Goal: Task Accomplishment & Management: Use online tool/utility

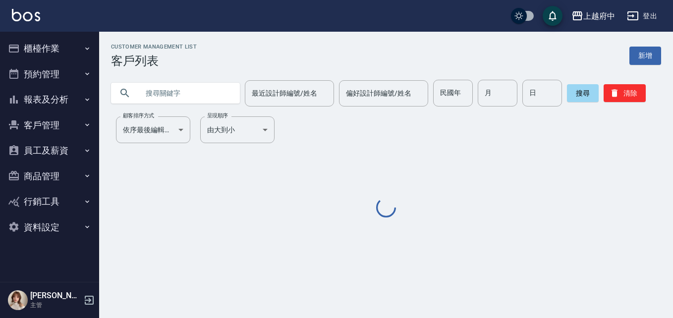
click at [141, 89] on input "text" at bounding box center [185, 93] width 93 height 27
drag, startPoint x: 166, startPoint y: 91, endPoint x: 510, endPoint y: 169, distance: 353.6
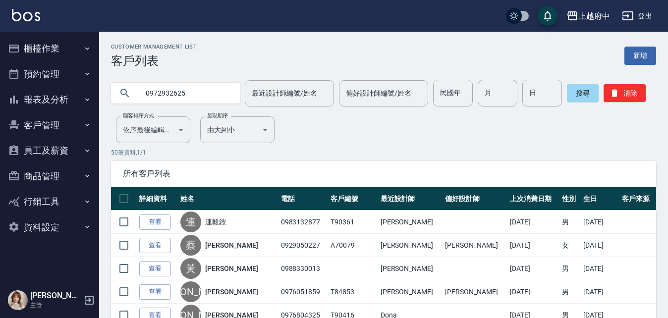
type input "0972932625"
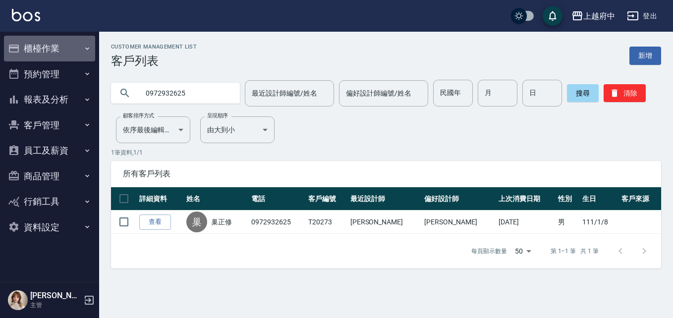
click at [52, 48] on button "櫃檯作業" at bounding box center [49, 49] width 91 height 26
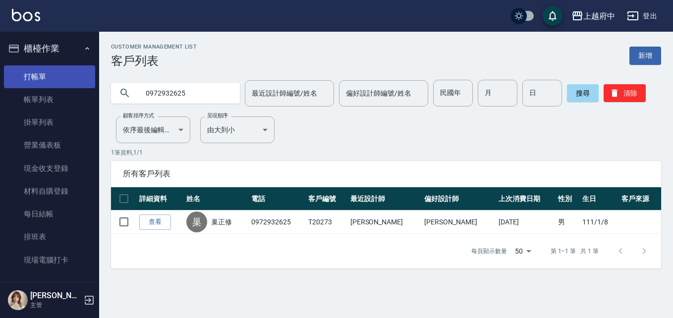
click at [46, 74] on link "打帳單" at bounding box center [49, 76] width 91 height 23
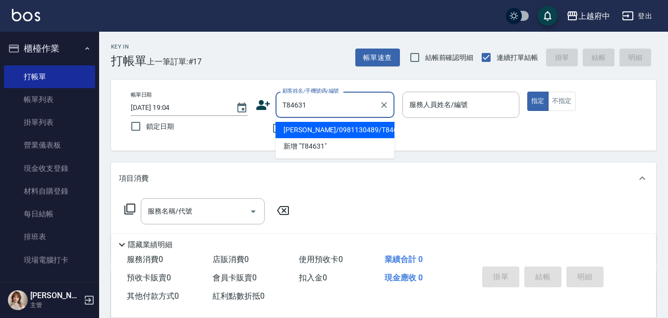
click at [349, 126] on li "[PERSON_NAME]/0981130489/T84631" at bounding box center [335, 130] width 119 height 16
type input "[PERSON_NAME]/0981130489/T84631"
type input "黎黎-3"
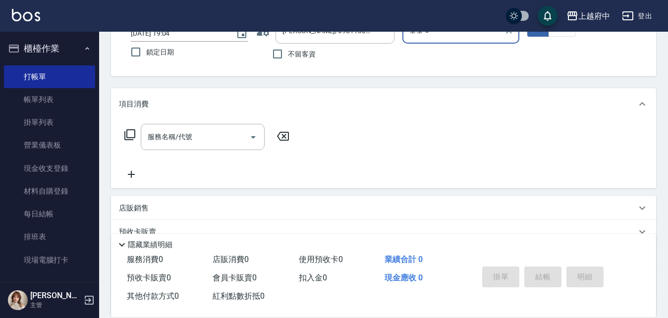
scroll to position [99, 0]
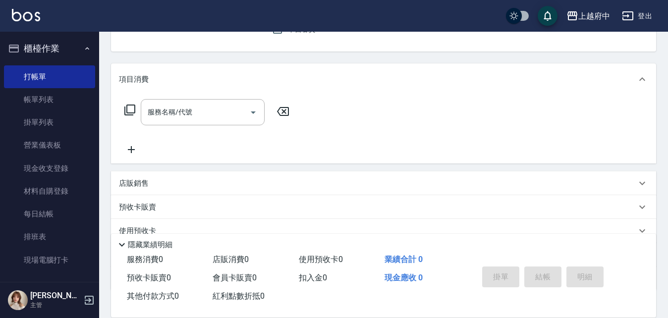
click at [153, 175] on div "店販銷售" at bounding box center [383, 183] width 545 height 24
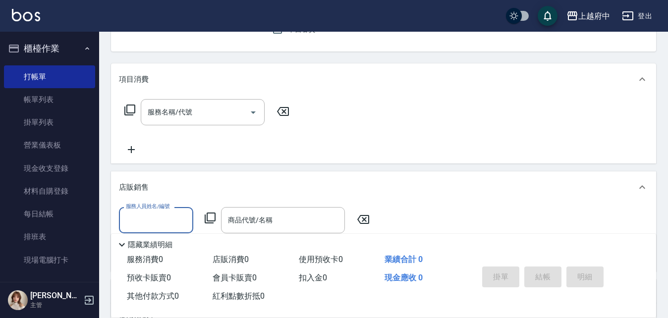
scroll to position [0, 0]
click at [143, 244] on span "黎黎 -3" at bounding box center [137, 245] width 20 height 10
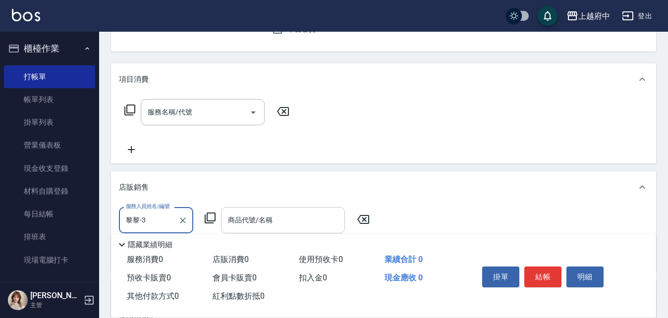
type input "黎黎-3"
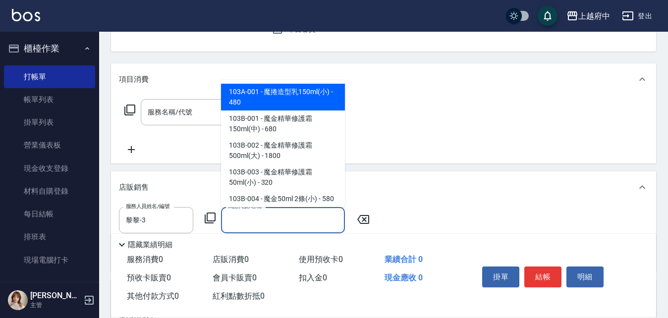
click at [284, 223] on input "商品代號/名稱" at bounding box center [282, 220] width 115 height 17
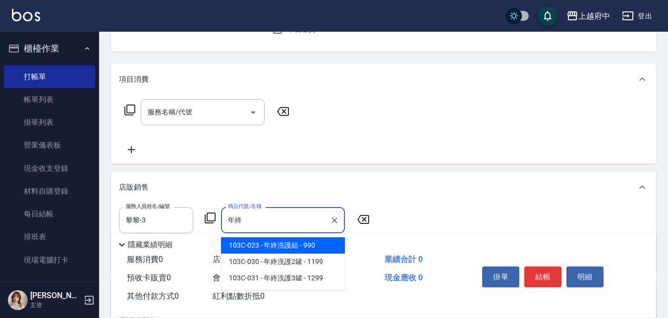
type input "年終"
click at [305, 251] on div "使用預收卡 0" at bounding box center [338, 260] width 86 height 18
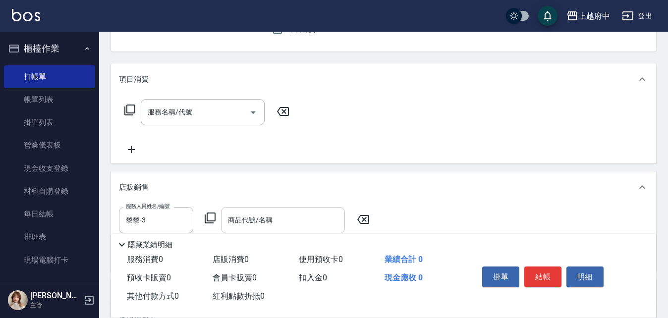
click at [295, 222] on input "商品代號/名稱" at bounding box center [282, 220] width 115 height 17
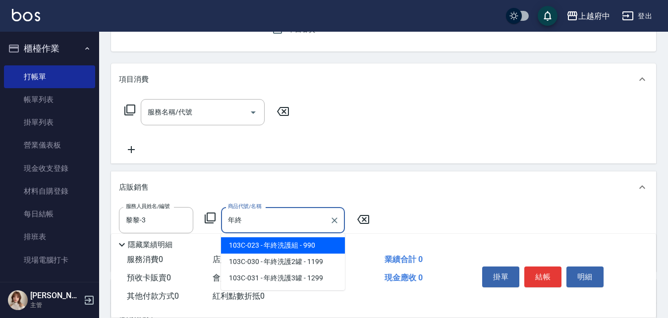
type input "年終"
click at [317, 246] on div "隱藏業績明細" at bounding box center [386, 245] width 540 height 12
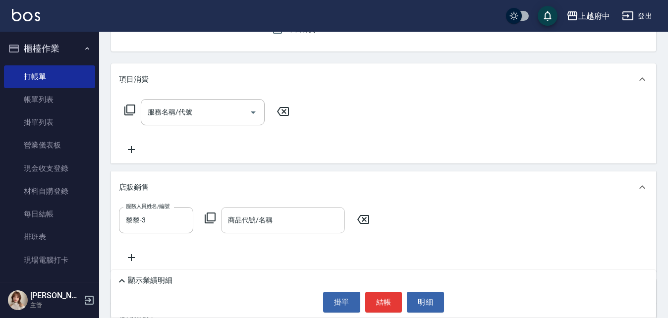
click at [316, 223] on input "商品代號/名稱" at bounding box center [282, 220] width 115 height 17
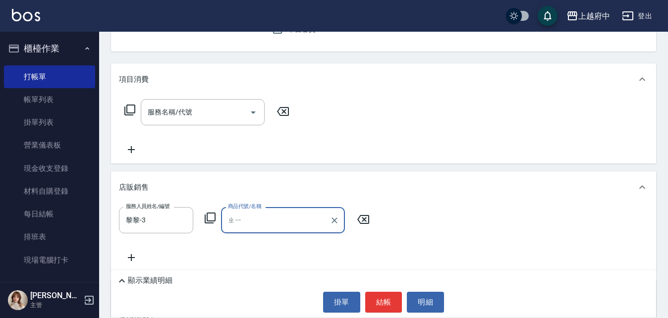
type input "ㄓ"
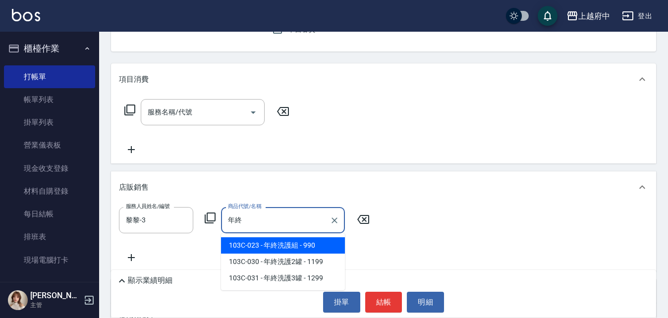
click at [331, 243] on span "103C-023 - 年終洗護組 - 990" at bounding box center [283, 245] width 124 height 16
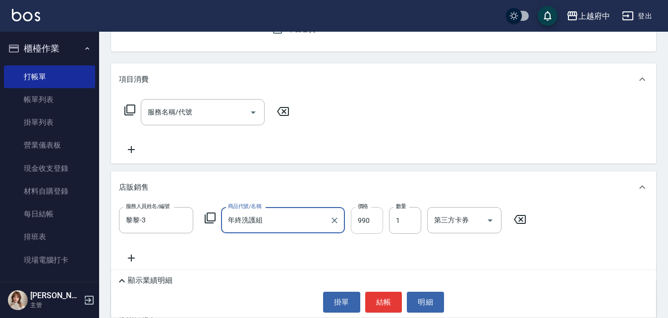
type input "年終洗護組"
click at [369, 221] on input "990" at bounding box center [367, 220] width 32 height 27
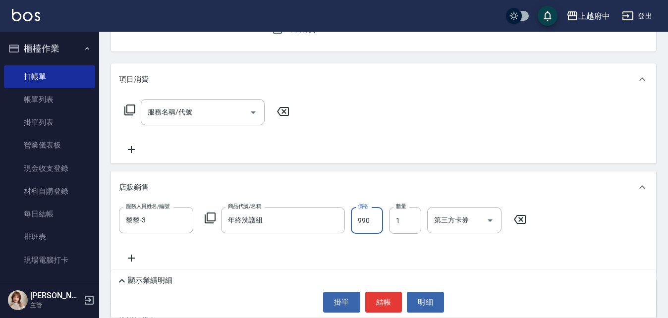
click at [369, 221] on input "990" at bounding box center [367, 220] width 32 height 27
type input "640"
click at [413, 224] on input "1" at bounding box center [405, 220] width 32 height 27
type input "5"
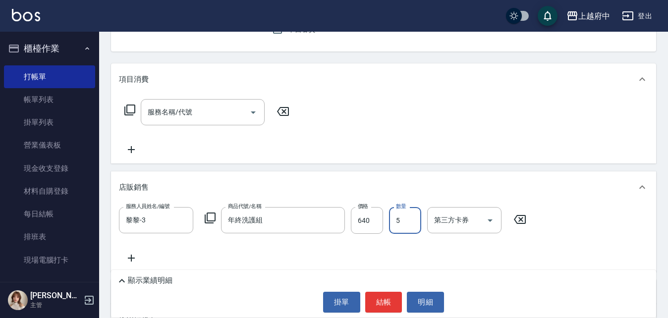
click at [420, 167] on div "項目消費 服務名稱/代號 服務名稱/代號 店販銷售 服務人員姓名/編號 黎黎-3 服務人員姓名/編號 商品代號/名稱 年終洗護組 商品代號/名稱 價格 640…" at bounding box center [383, 219] width 545 height 312
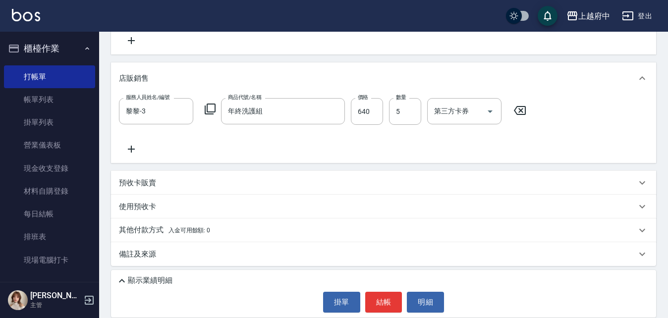
scroll to position [211, 0]
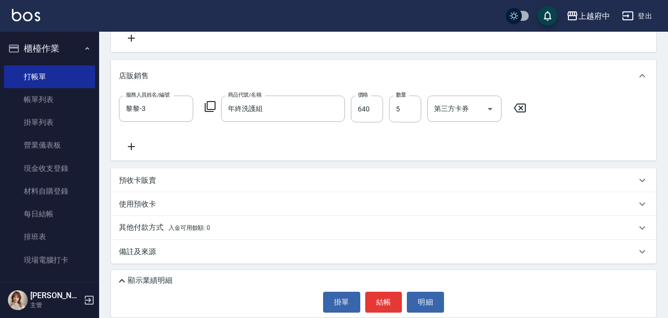
click at [143, 281] on p "顯示業績明細" at bounding box center [150, 281] width 45 height 10
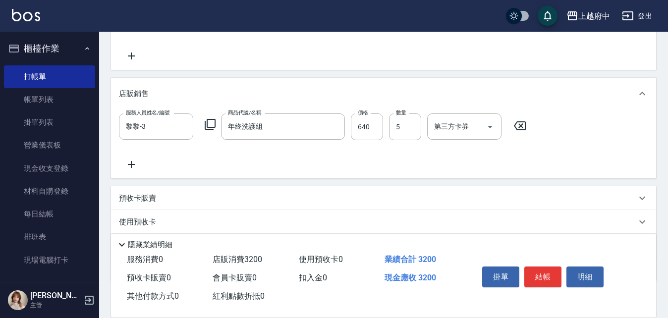
scroll to position [202, 0]
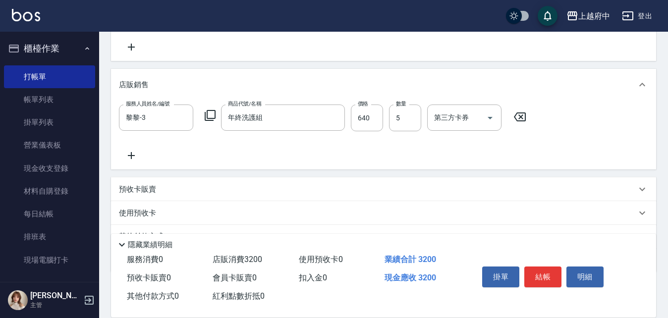
click at [134, 157] on icon at bounding box center [131, 156] width 25 height 12
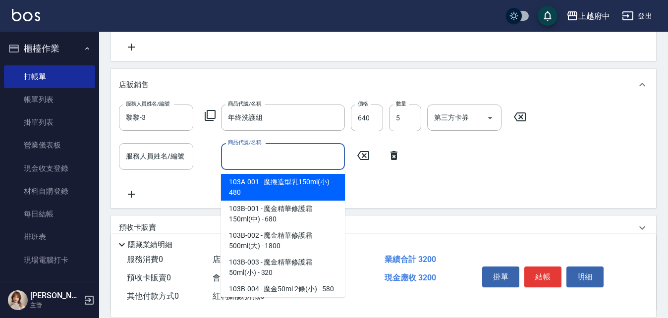
click at [275, 155] on input "商品代號/名稱" at bounding box center [282, 156] width 115 height 17
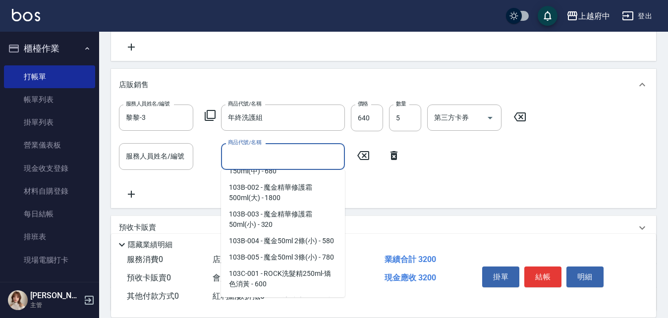
scroll to position [99, 0]
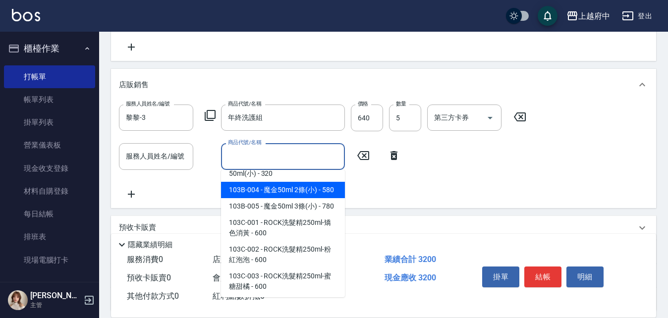
click at [404, 156] on icon at bounding box center [394, 156] width 25 height 12
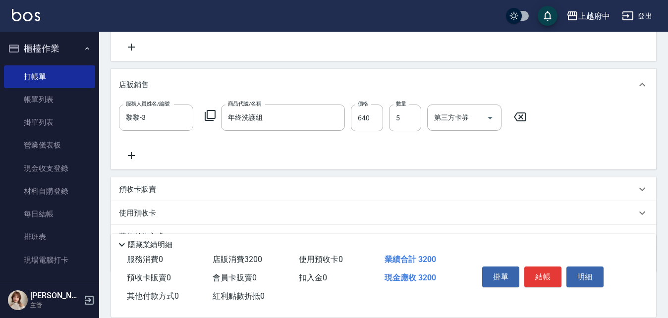
click at [417, 173] on div "項目消費 服務名稱/代號 服務名稱/代號 店販銷售 服務人員姓名/編號 黎黎-3 服務人員姓名/編號 商品代號/名稱 年終洗護組 商品代號/名稱 價格 640…" at bounding box center [383, 117] width 545 height 312
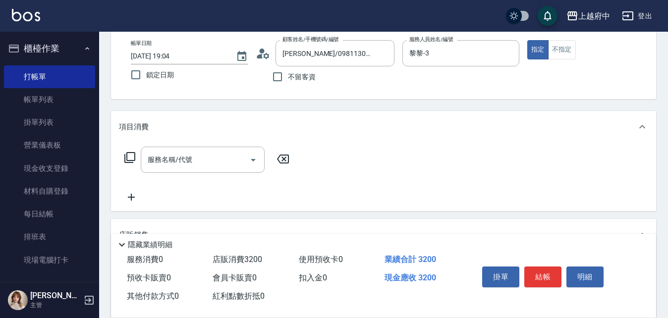
scroll to position [0, 0]
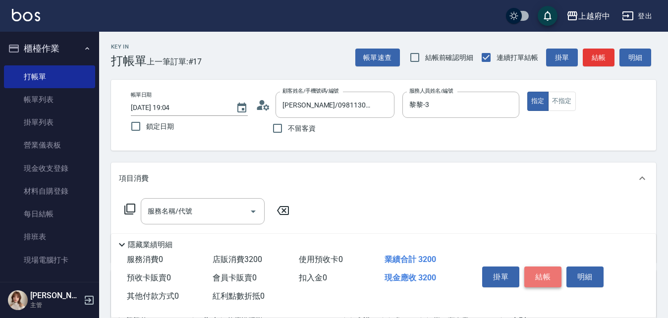
click at [543, 273] on button "結帳" at bounding box center [542, 277] width 37 height 21
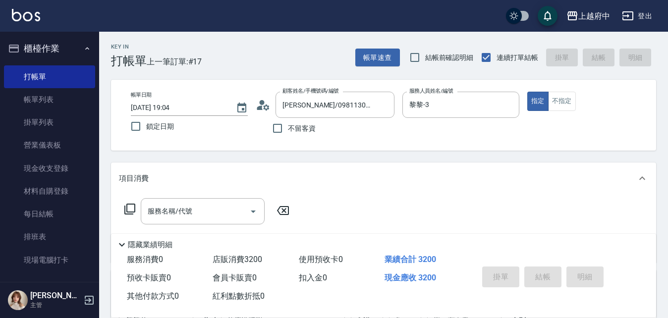
type input "[DATE] 19:08"
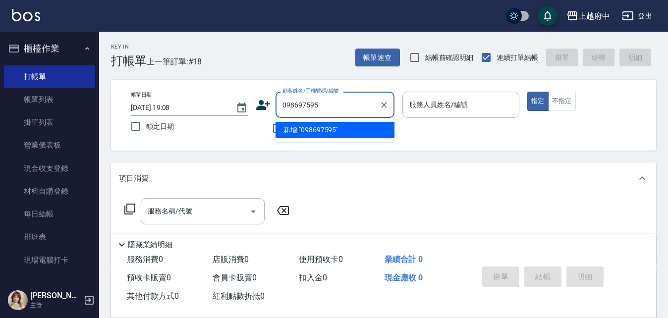
type input "0986975953"
drag, startPoint x: 382, startPoint y: 104, endPoint x: 376, endPoint y: 105, distance: 6.6
click at [382, 104] on icon "Clear" at bounding box center [384, 105] width 10 height 10
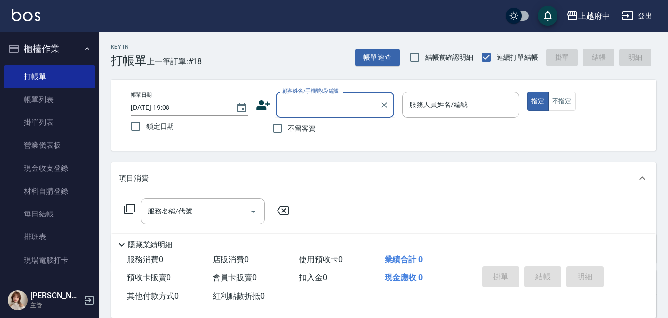
drag, startPoint x: 295, startPoint y: 132, endPoint x: 385, endPoint y: 122, distance: 90.7
click at [296, 132] on span "不留客資" at bounding box center [302, 128] width 28 height 10
click at [288, 132] on input "不留客資" at bounding box center [277, 128] width 21 height 21
checkbox input "true"
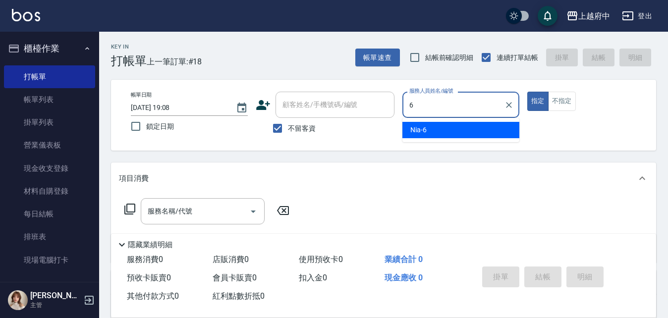
click at [478, 132] on div "Nia -6" at bounding box center [460, 130] width 117 height 16
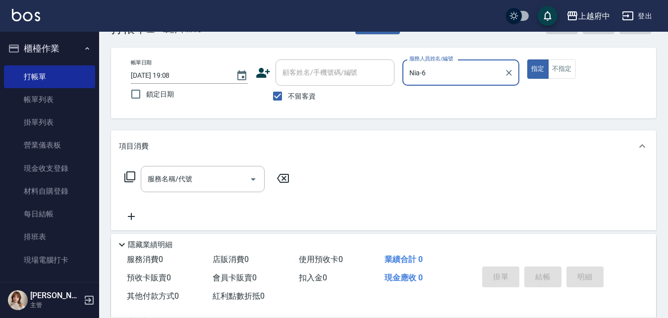
scroll to position [50, 0]
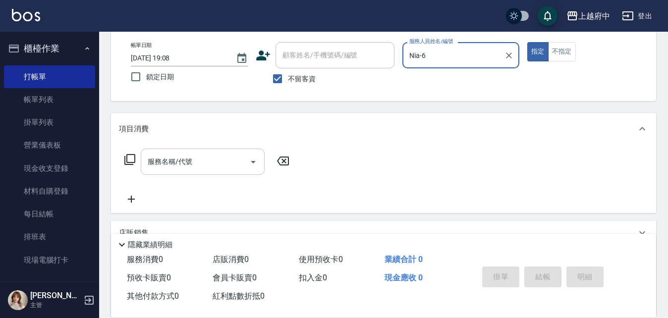
type input "Nia-6"
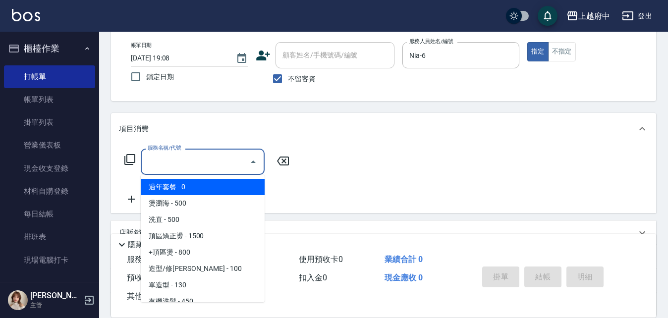
click at [188, 157] on input "服務名稱/代號" at bounding box center [195, 161] width 100 height 17
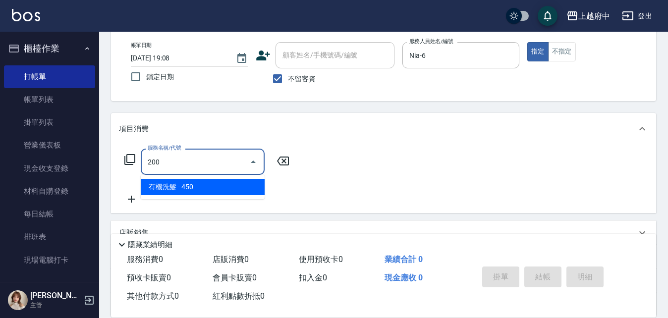
type input "有機洗髮(200)"
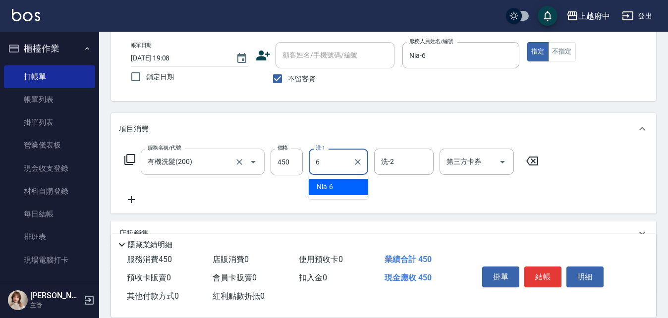
type input "Nia-6"
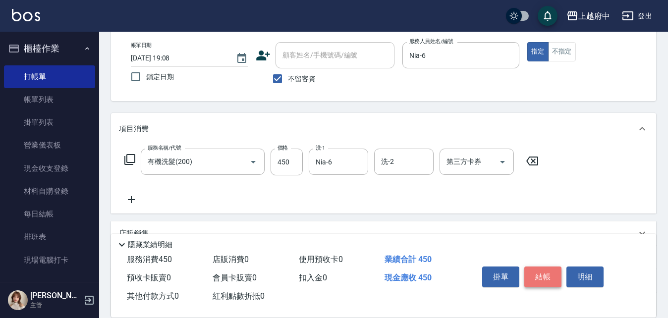
click at [542, 274] on button "結帳" at bounding box center [542, 277] width 37 height 21
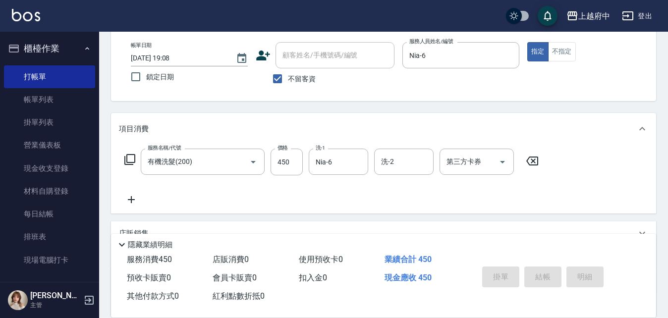
type input "2025/10/08 19:09"
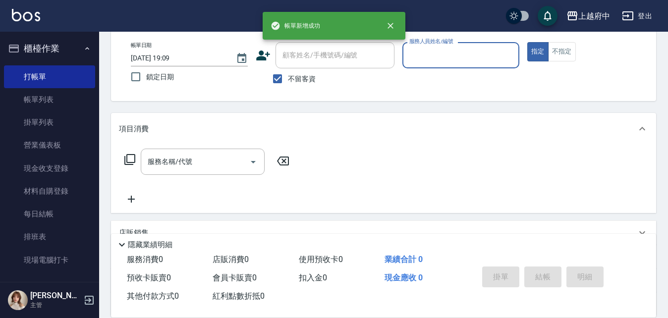
click at [300, 76] on span "不留客資" at bounding box center [302, 79] width 28 height 10
click at [288, 76] on input "不留客資" at bounding box center [277, 78] width 21 height 21
checkbox input "false"
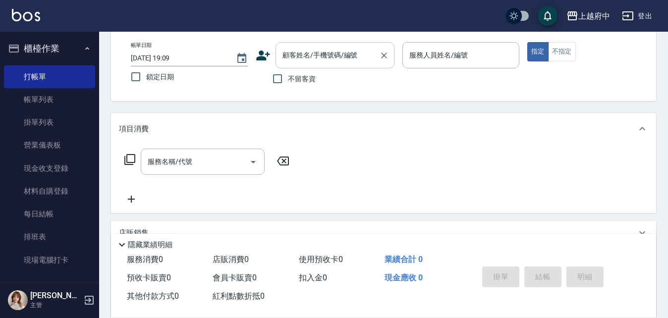
click at [300, 56] on input "顧客姓名/手機號碼/編號" at bounding box center [327, 55] width 95 height 17
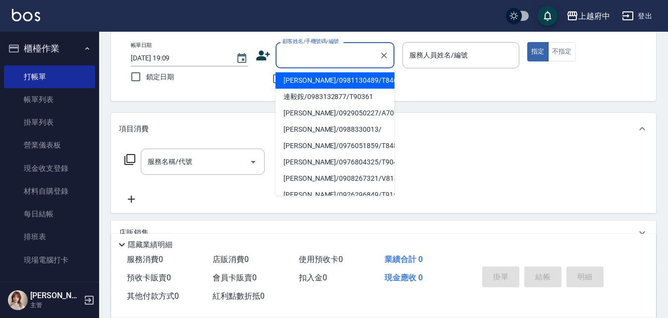
type input "ㄔ"
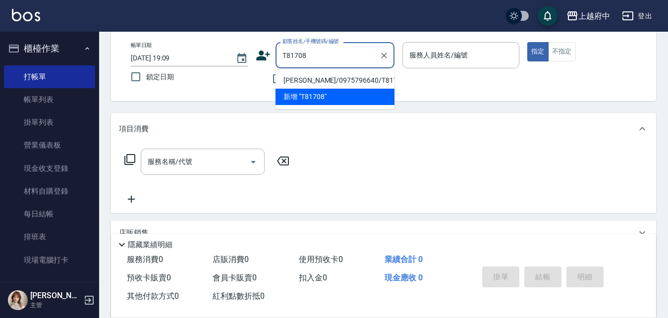
click at [322, 80] on li "[PERSON_NAME]/0975796640/T81708" at bounding box center [335, 80] width 119 height 16
type input "[PERSON_NAME]/0975796640/T81708"
type input "Annie -1"
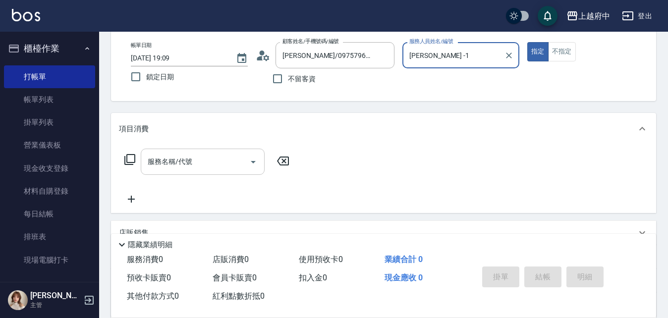
click at [182, 168] on input "服務名稱/代號" at bounding box center [195, 161] width 100 height 17
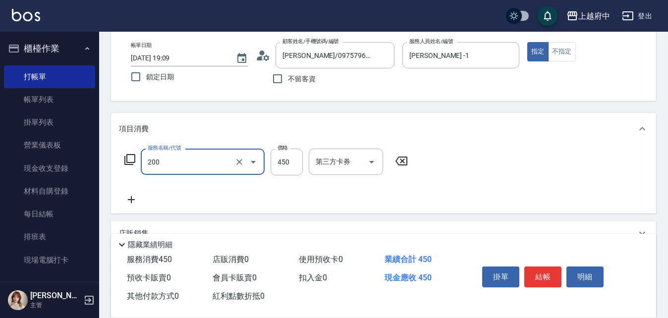
type input "有機洗髮(200)"
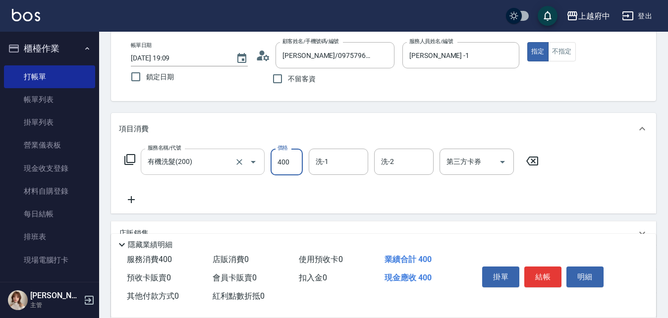
type input "400"
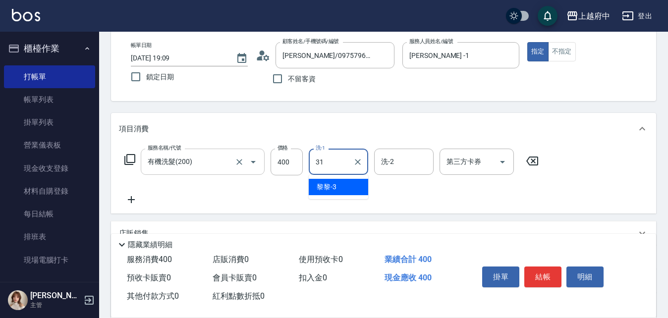
type input "[PERSON_NAME]-31"
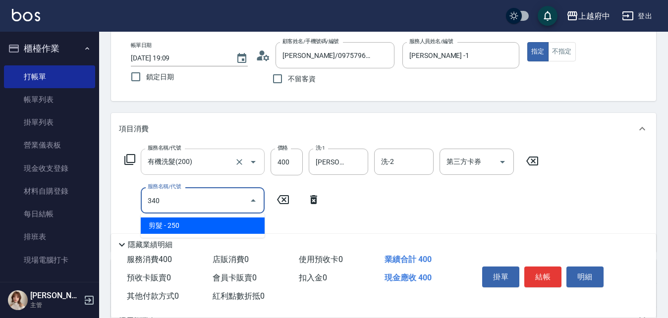
type input "剪髮(340)"
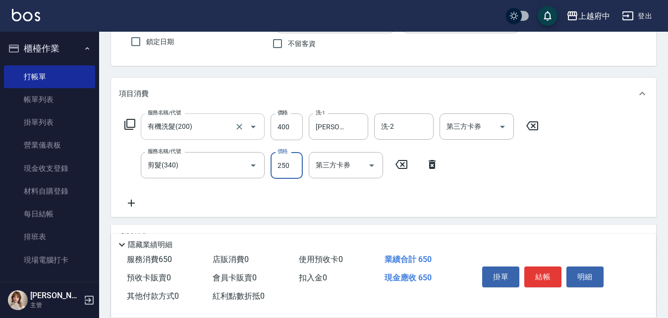
scroll to position [99, 0]
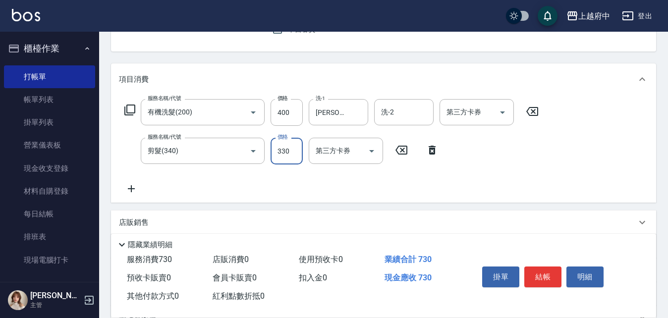
type input "330"
click at [124, 192] on icon at bounding box center [131, 189] width 25 height 12
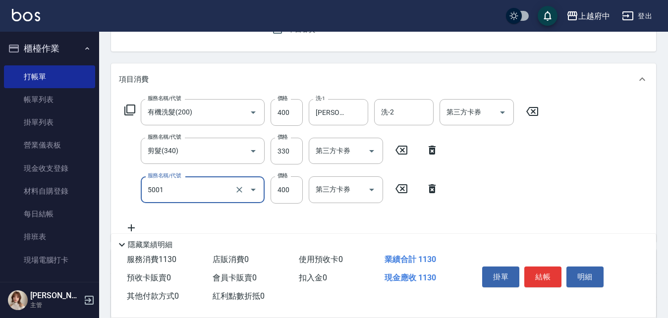
type input "側邊壓貼(5001)"
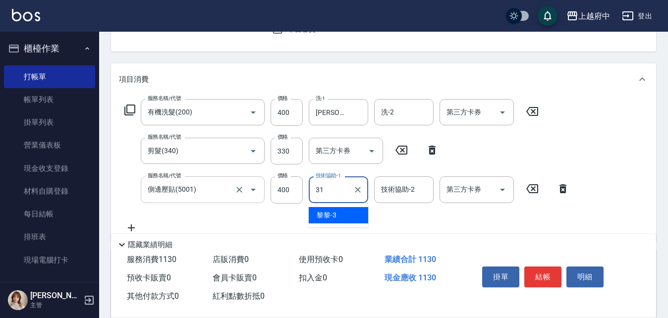
type input "[PERSON_NAME]-31"
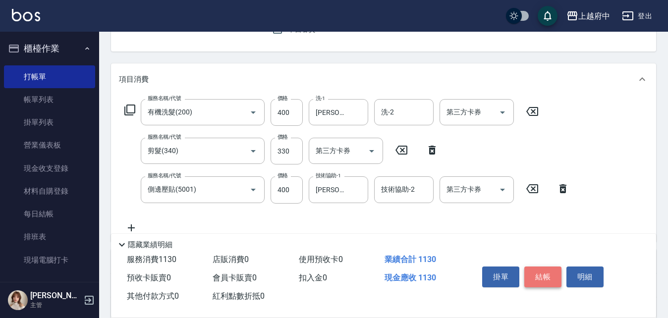
click at [548, 271] on button "結帳" at bounding box center [542, 277] width 37 height 21
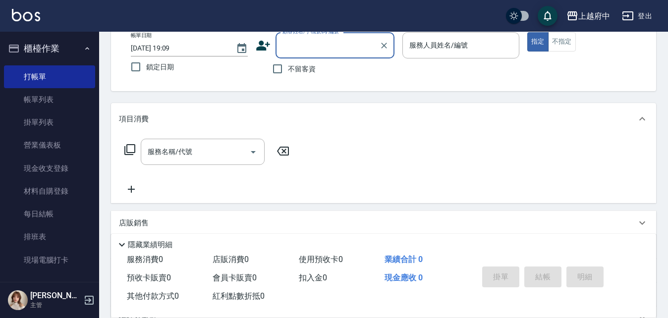
scroll to position [0, 0]
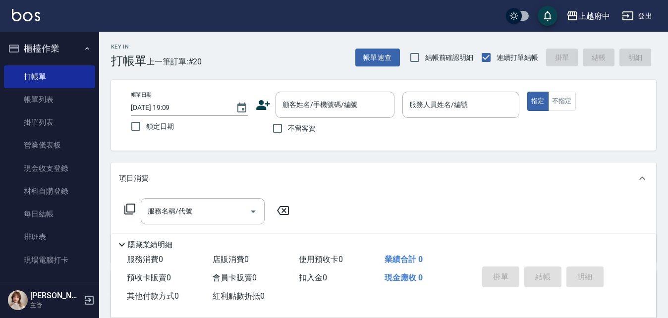
click at [306, 128] on span "不留客資" at bounding box center [302, 128] width 28 height 10
click at [288, 128] on input "不留客資" at bounding box center [277, 128] width 21 height 21
checkbox input "true"
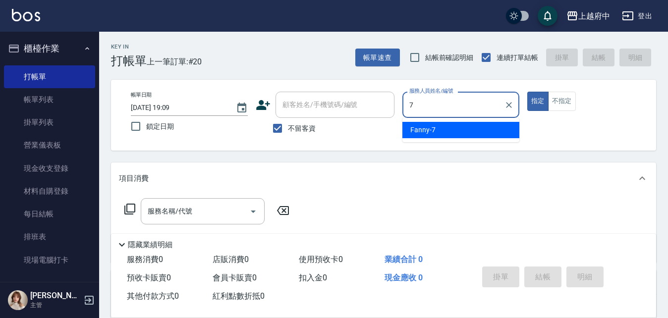
click at [477, 134] on div "Fanny -7" at bounding box center [460, 130] width 117 height 16
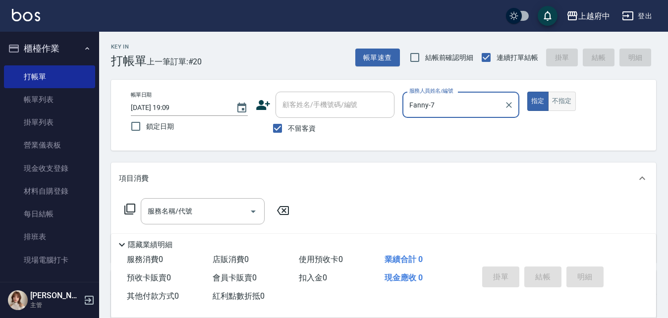
type input "Fanny-7"
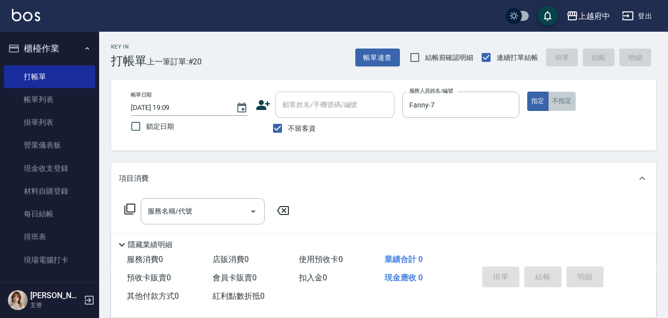
click at [568, 107] on button "不指定" at bounding box center [562, 101] width 28 height 19
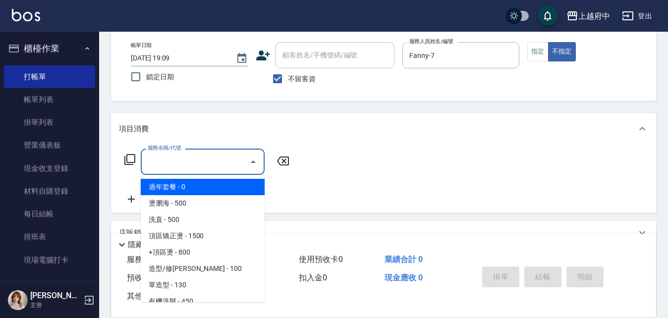
click at [199, 164] on input "服務名稱/代號" at bounding box center [195, 161] width 100 height 17
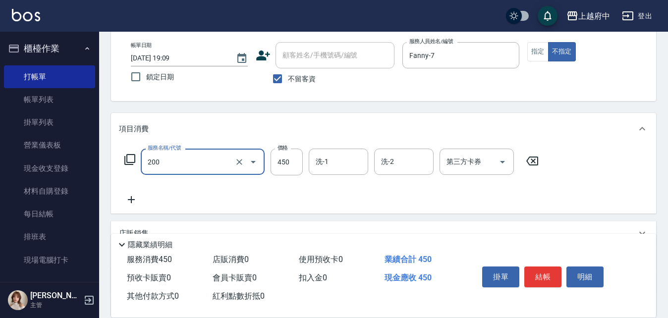
type input "有機洗髮(200)"
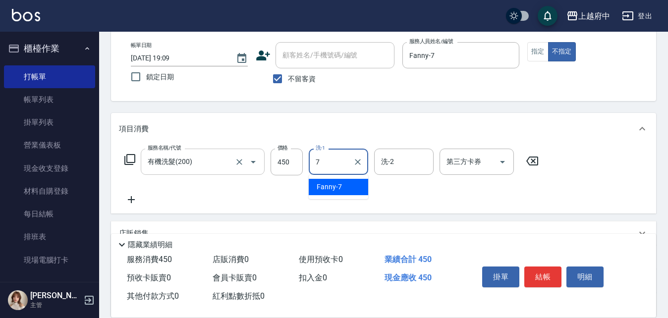
type input "Fanny-7"
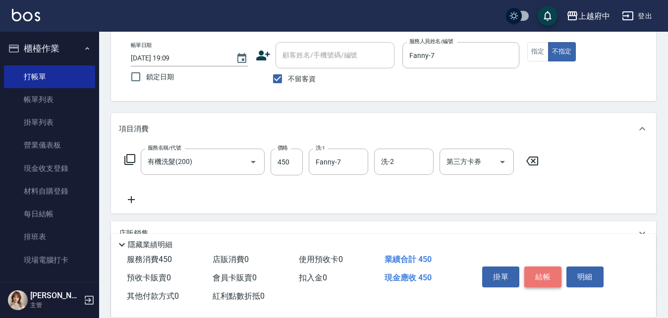
click at [545, 276] on button "結帳" at bounding box center [542, 277] width 37 height 21
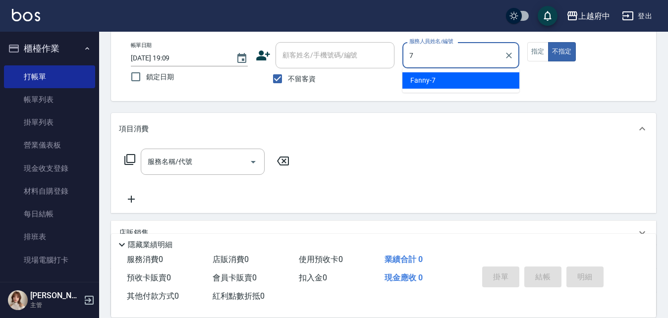
click at [441, 81] on div "Fanny -7" at bounding box center [460, 80] width 117 height 16
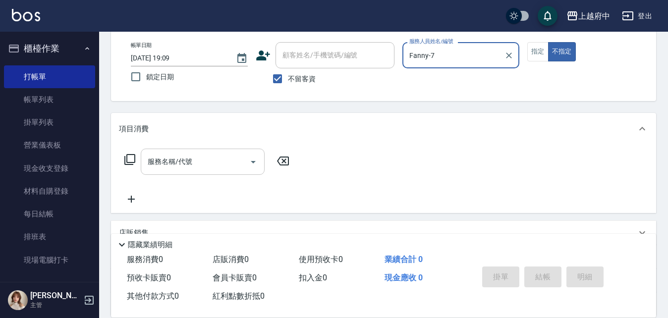
type input "Fanny-7"
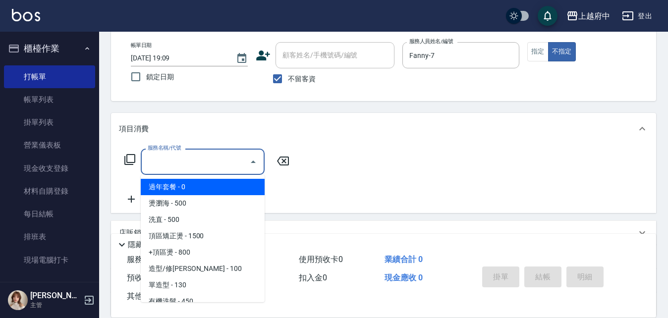
click at [209, 164] on input "服務名稱/代號" at bounding box center [195, 161] width 100 height 17
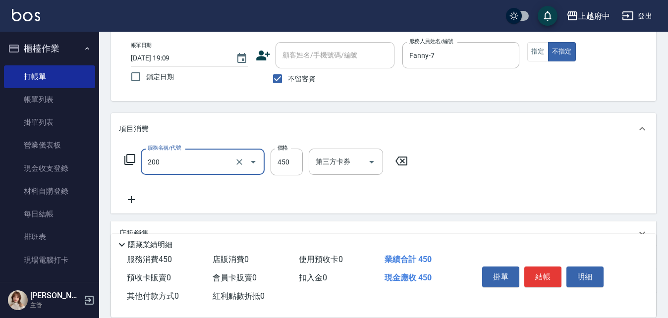
type input "有機洗髮(200)"
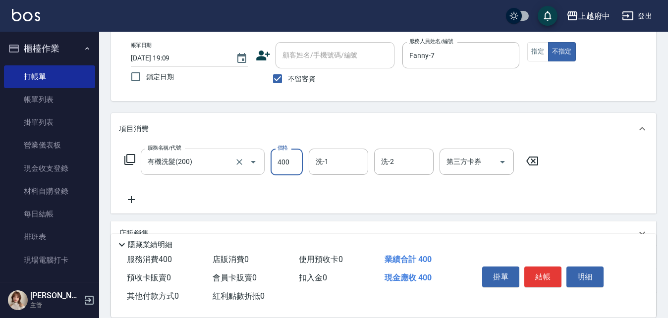
type input "400"
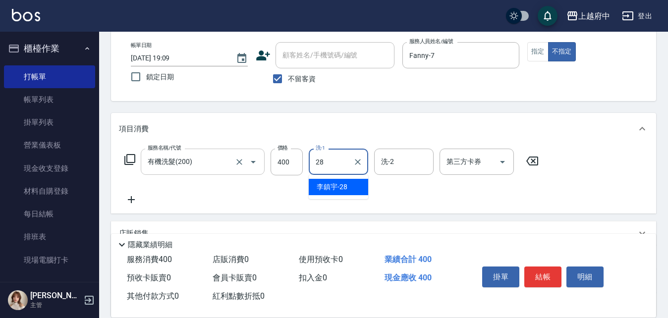
type input "[PERSON_NAME]-28"
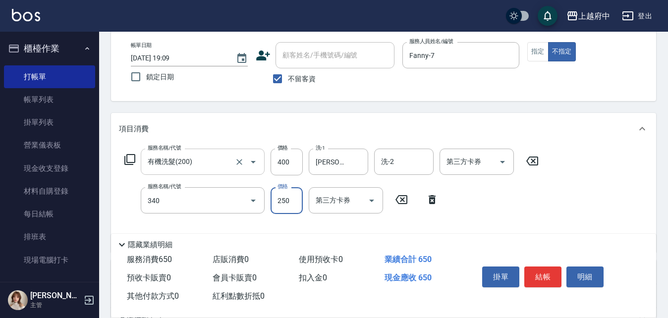
type input "剪髮(340)"
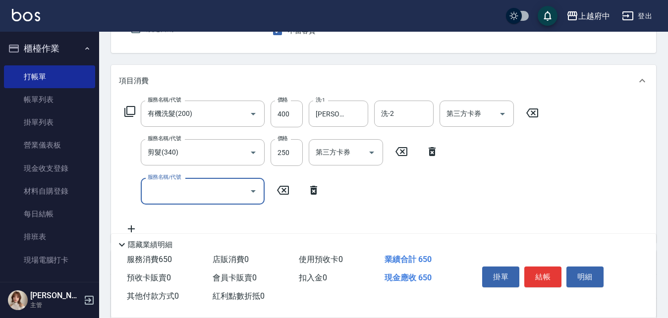
scroll to position [99, 0]
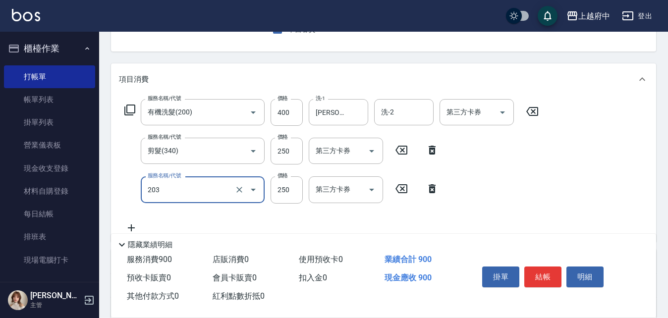
type input "升級滋養護髮(203)"
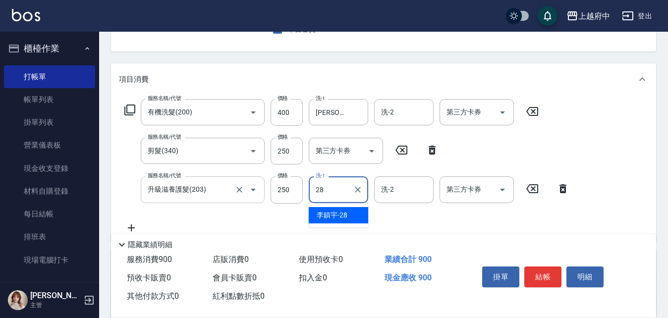
type input "[PERSON_NAME]-28"
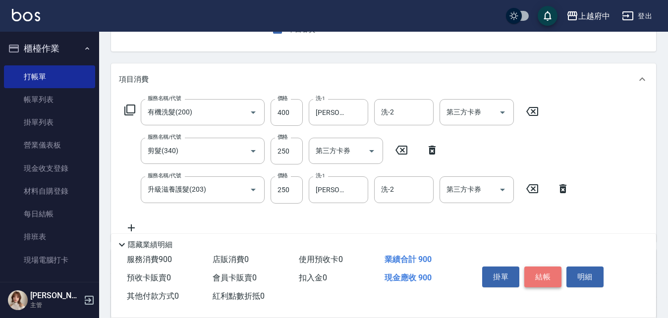
click at [549, 269] on button "結帳" at bounding box center [542, 277] width 37 height 21
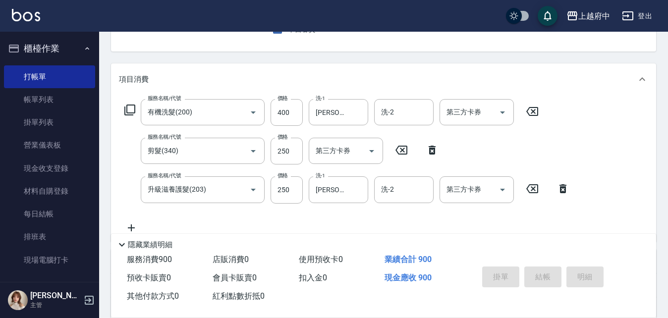
type input "2025/10/08 19:10"
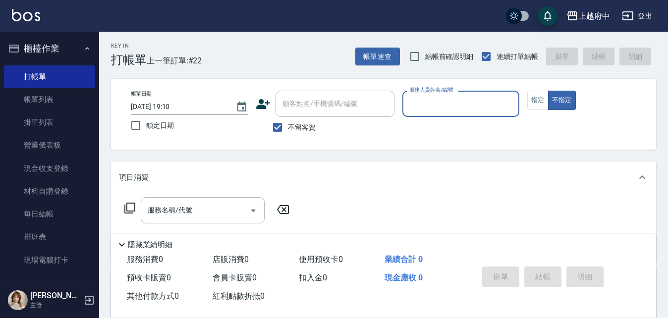
scroll to position [0, 0]
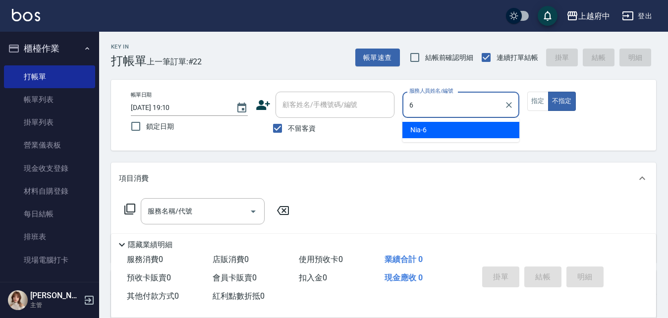
type input "Nia-6"
type button "false"
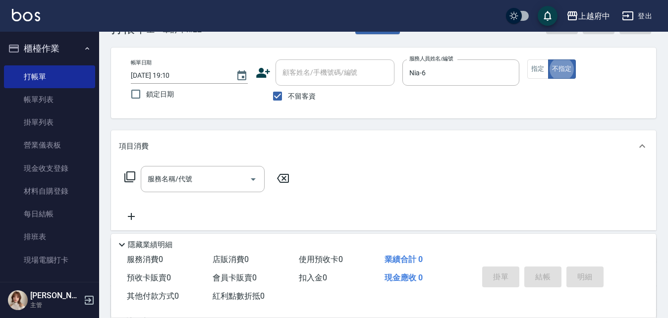
scroll to position [50, 0]
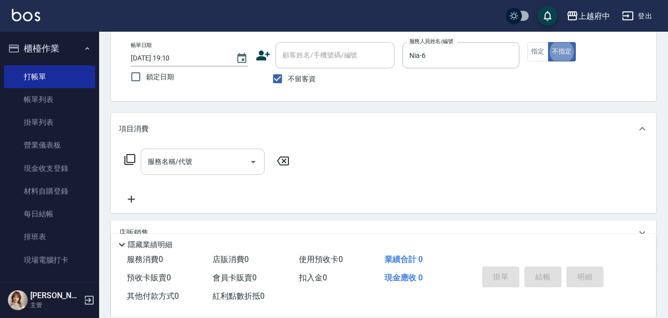
click at [169, 160] on input "服務名稱/代號" at bounding box center [195, 161] width 100 height 17
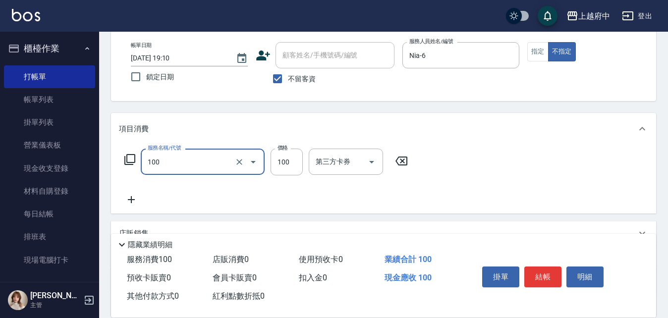
type input "造型/修劉海(100)"
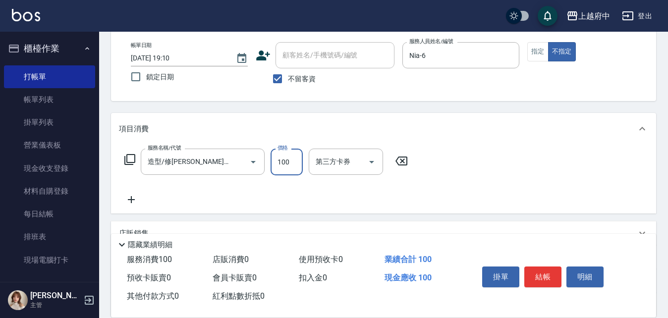
click at [541, 263] on div "掛單 結帳 明細" at bounding box center [542, 278] width 129 height 31
click at [548, 267] on button "結帳" at bounding box center [542, 277] width 37 height 21
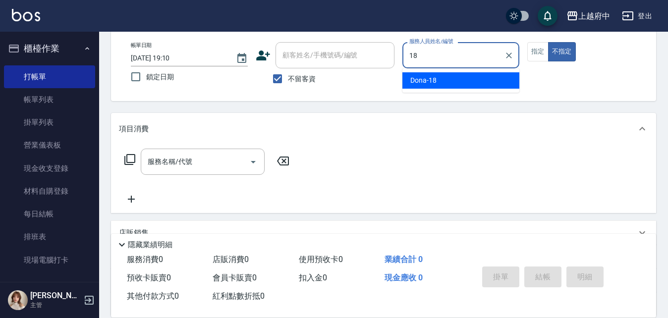
type input "Dona-18"
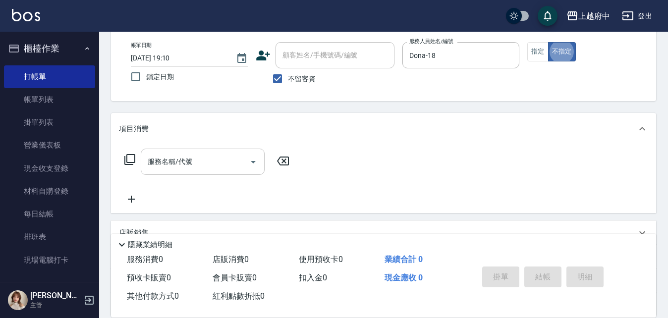
click at [201, 172] on div "服務名稱/代號" at bounding box center [203, 162] width 124 height 26
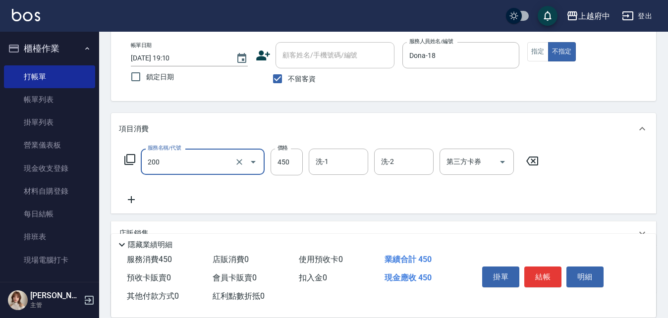
type input "有機洗髮(200)"
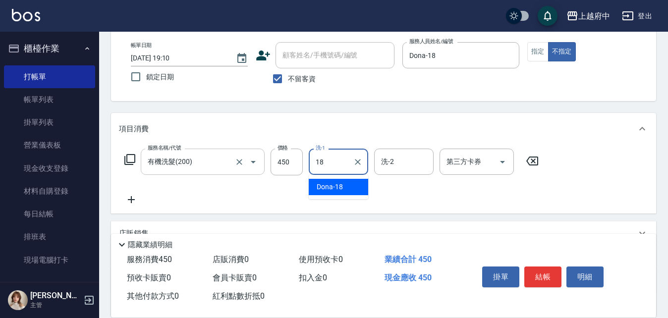
type input "Dona-18"
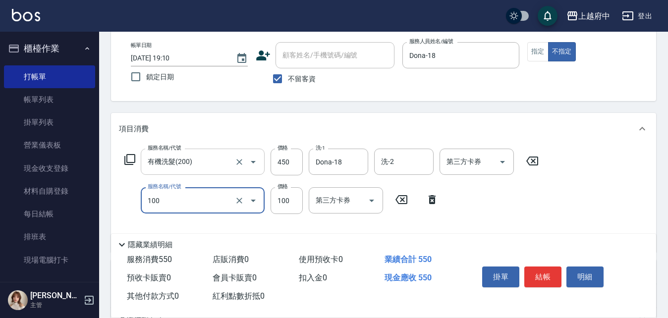
type input "造型/修劉海(100)"
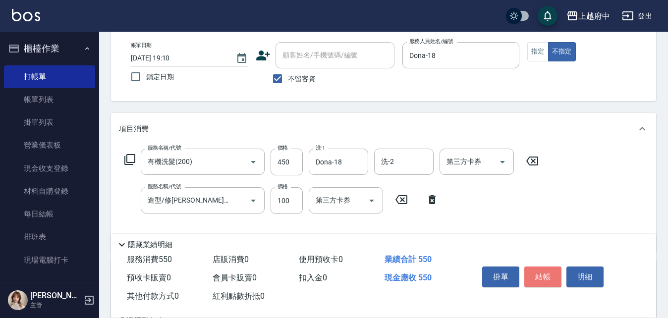
click at [538, 267] on button "結帳" at bounding box center [542, 277] width 37 height 21
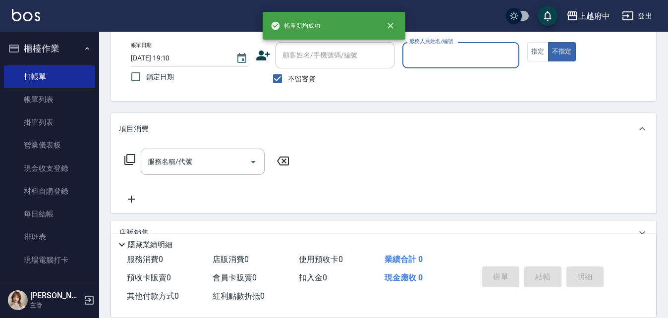
drag, startPoint x: 293, startPoint y: 78, endPoint x: 294, endPoint y: 72, distance: 5.5
click at [293, 77] on span "不留客資" at bounding box center [302, 79] width 28 height 10
click at [288, 77] on input "不留客資" at bounding box center [277, 78] width 21 height 21
checkbox input "false"
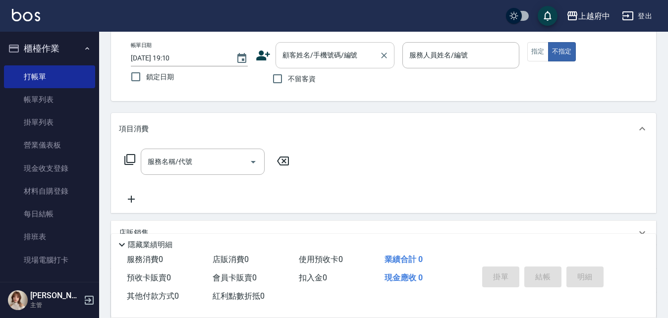
drag, startPoint x: 309, startPoint y: 40, endPoint x: 309, endPoint y: 46, distance: 5.9
click at [309, 39] on div "帳單日期 2025/10/08 19:10 鎖定日期 顧客姓名/手機號碼/編號 顧客姓名/手機號碼/編號 不留客資 服務人員姓名/編號 服務人員姓名/編號 指…" at bounding box center [383, 65] width 545 height 71
click at [309, 54] on input "顧客姓名/手機號碼/編號" at bounding box center [327, 55] width 95 height 17
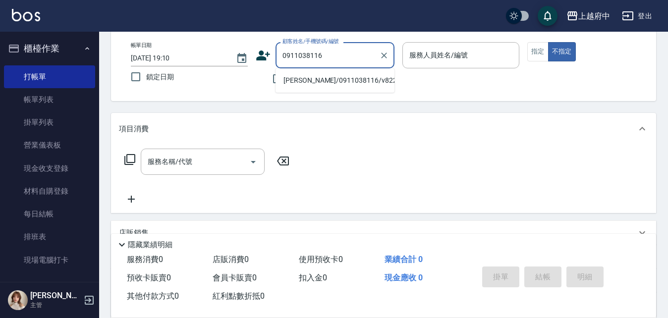
click at [381, 77] on li "[PERSON_NAME]/0911038116/v82286" at bounding box center [335, 80] width 119 height 16
type input "[PERSON_NAME]/0911038116/v82286"
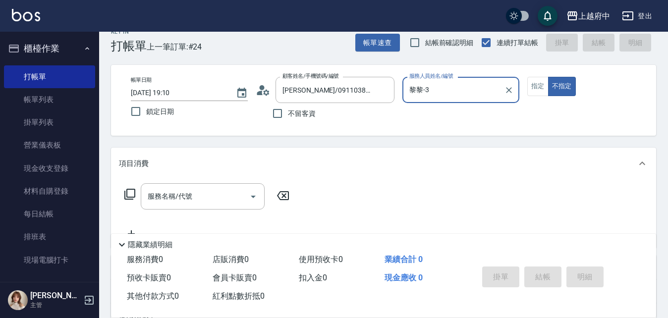
scroll to position [0, 0]
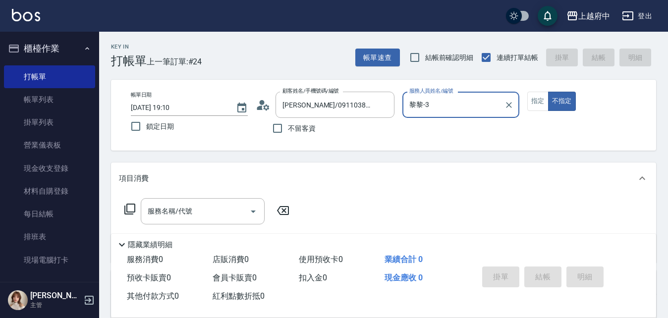
click at [484, 106] on input "黎黎-3" at bounding box center [453, 104] width 93 height 17
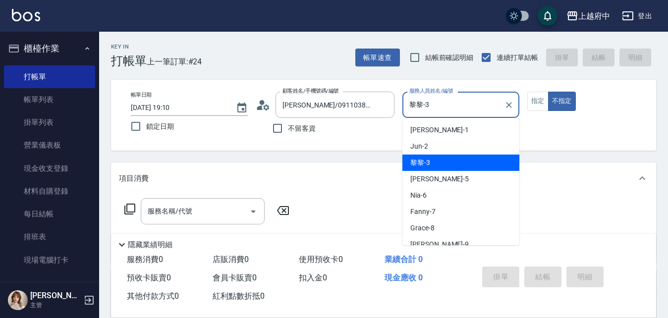
click at [484, 106] on input "黎黎-3" at bounding box center [453, 104] width 93 height 17
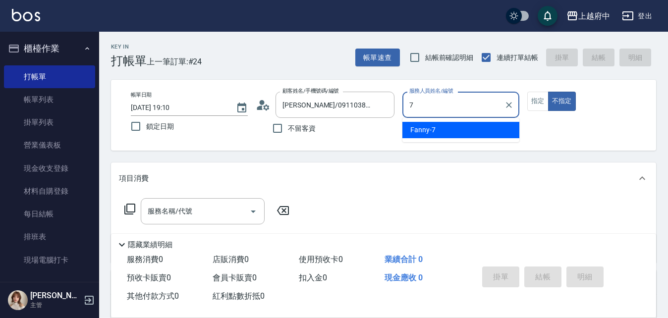
click at [462, 132] on div "Fanny -7" at bounding box center [460, 130] width 117 height 16
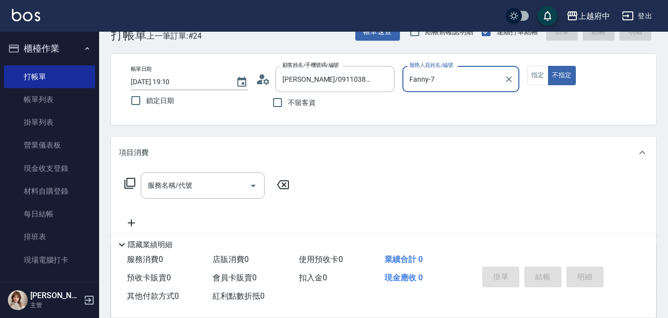
scroll to position [50, 0]
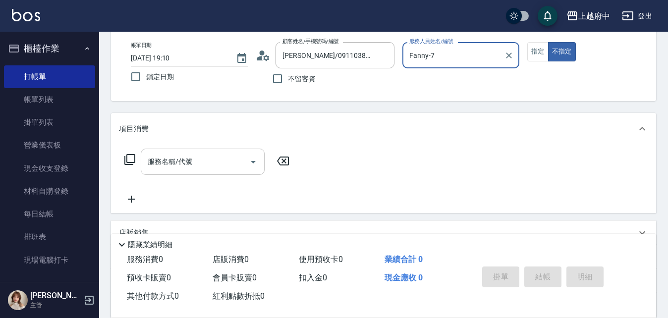
type input "Fanny-7"
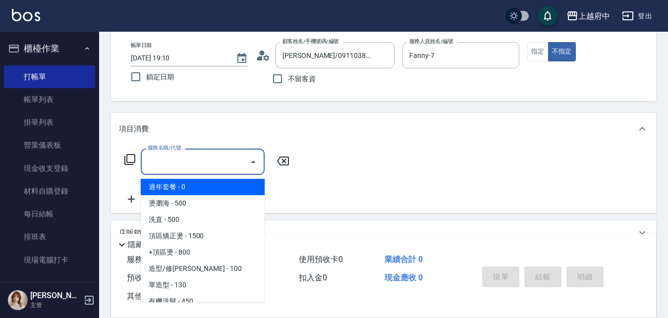
click at [217, 167] on input "服務名稱/代號" at bounding box center [195, 161] width 100 height 17
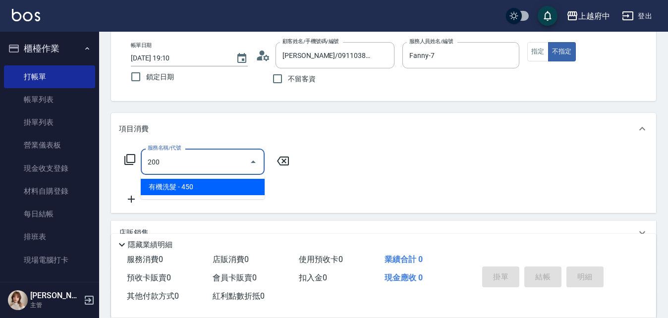
type input "有機洗髮(200)"
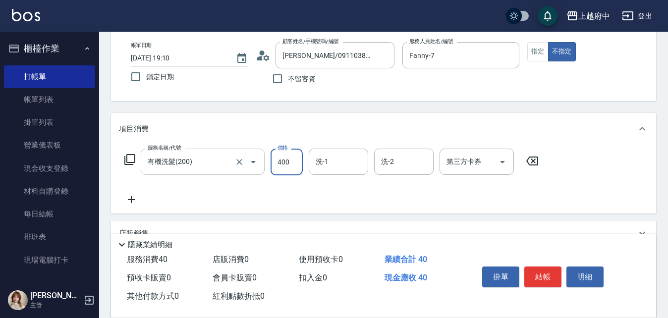
type input "400"
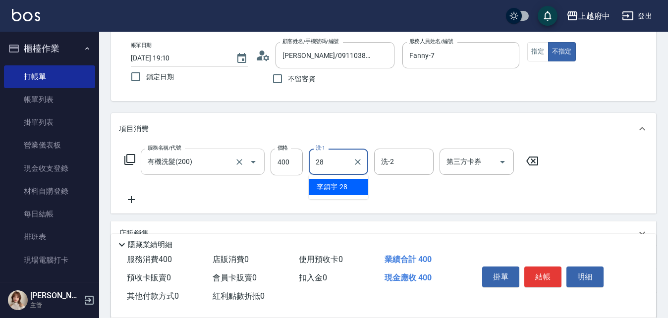
type input "[PERSON_NAME]-28"
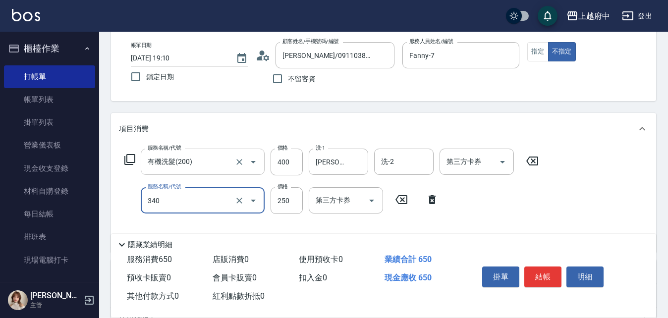
type input "剪髮(340)"
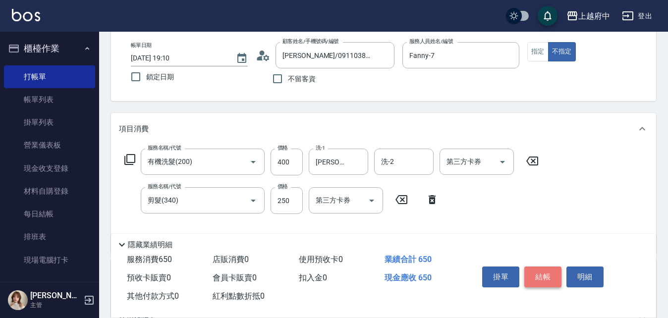
click at [550, 276] on button "結帳" at bounding box center [542, 277] width 37 height 21
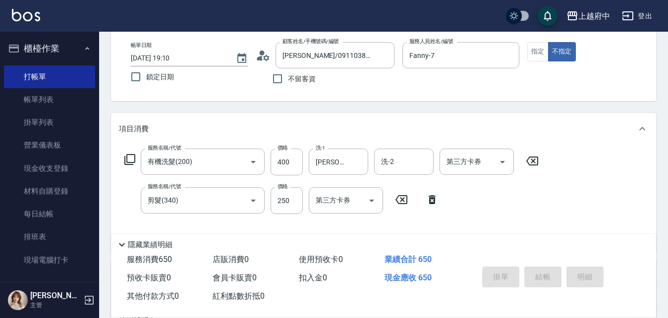
type input "2025/10/08 19:11"
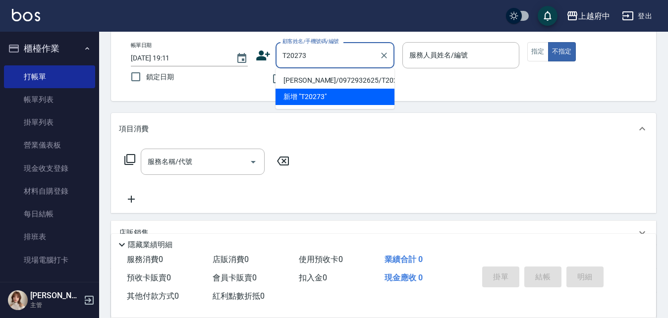
click at [322, 78] on li "[PERSON_NAME]/0972932625/T20273" at bounding box center [335, 80] width 119 height 16
type input "[PERSON_NAME]/0972932625/T20273"
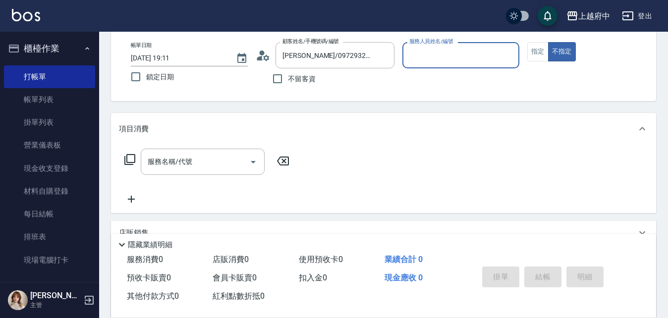
type input "Annie -1"
click at [545, 50] on button "指定" at bounding box center [537, 51] width 21 height 19
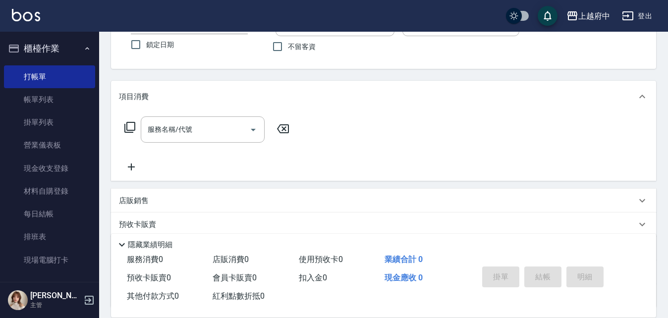
scroll to position [99, 0]
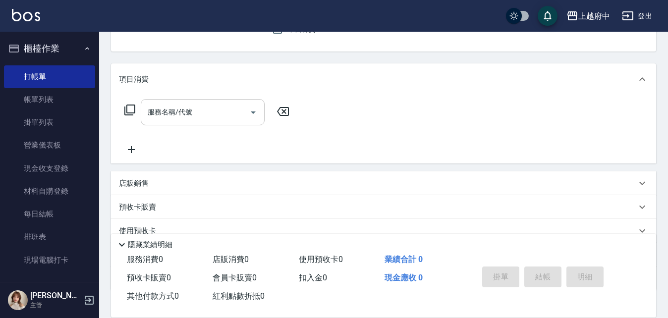
click at [182, 120] on input "服務名稱/代號" at bounding box center [195, 112] width 100 height 17
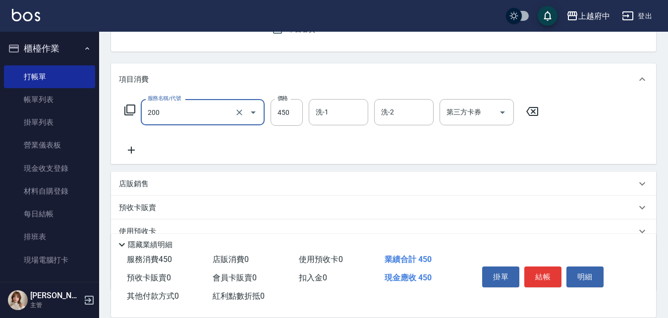
type input "有機洗髮(200)"
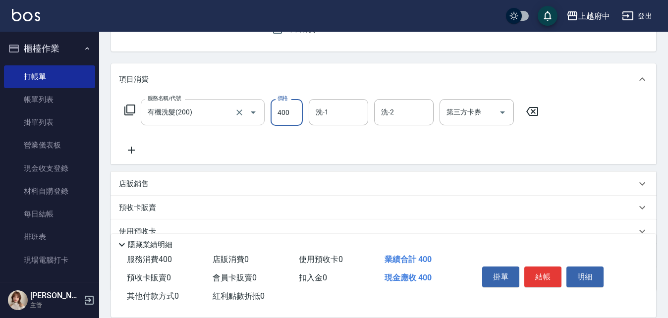
type input "400"
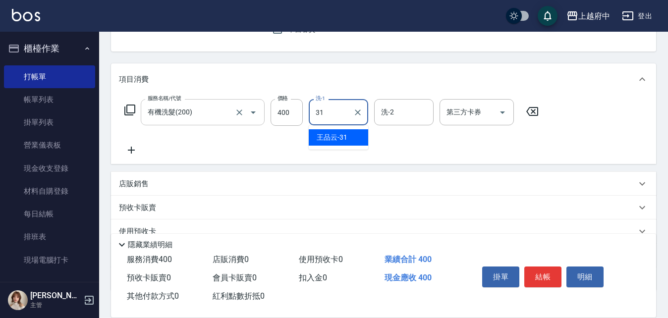
type input "[PERSON_NAME]-31"
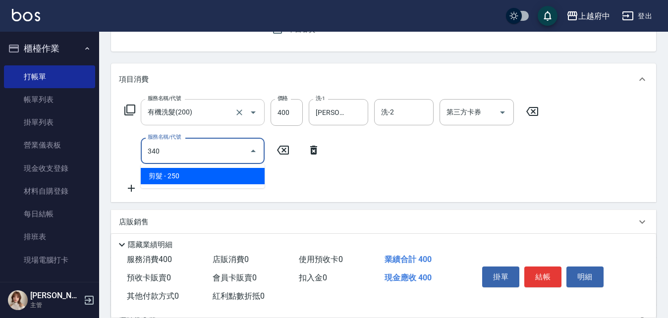
type input "剪髮(340)"
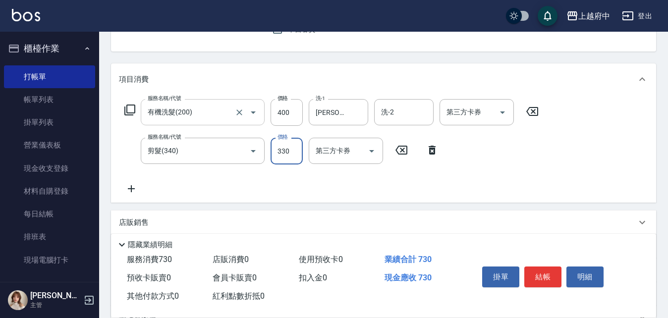
type input "330"
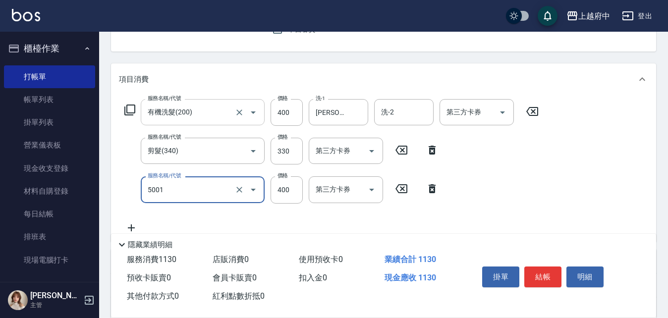
type input "側邊壓貼(5001)"
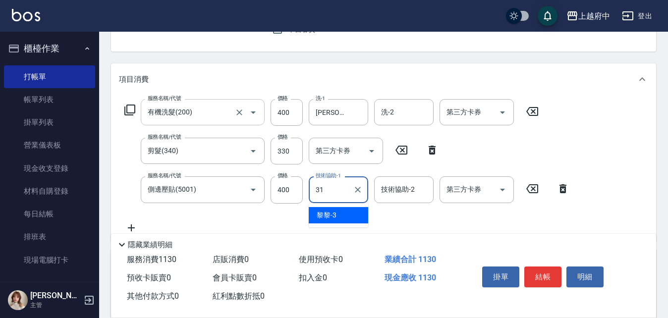
type input "[PERSON_NAME]-31"
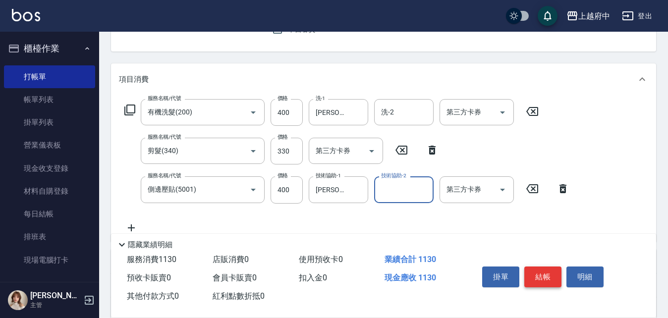
click at [543, 268] on button "結帳" at bounding box center [542, 277] width 37 height 21
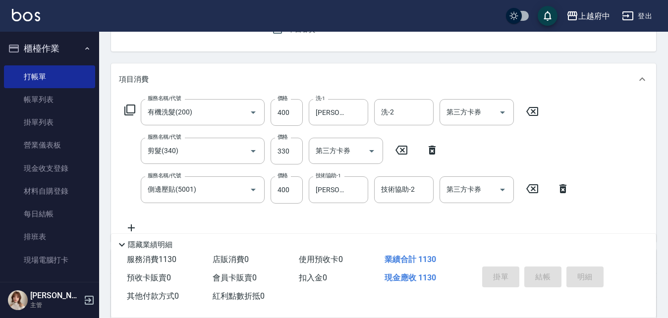
type input "2025/10/08 19:12"
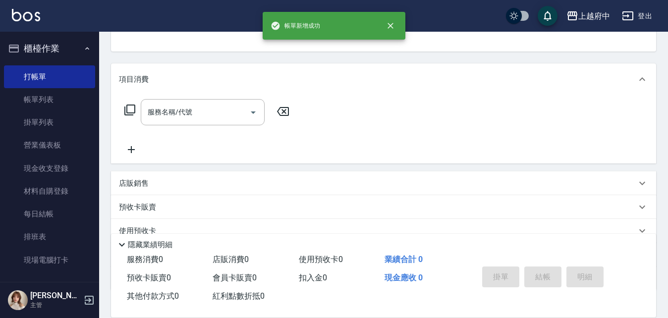
scroll to position [96, 0]
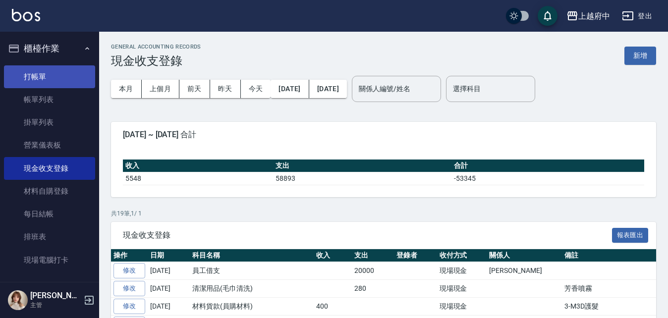
click at [61, 79] on link "打帳單" at bounding box center [49, 76] width 91 height 23
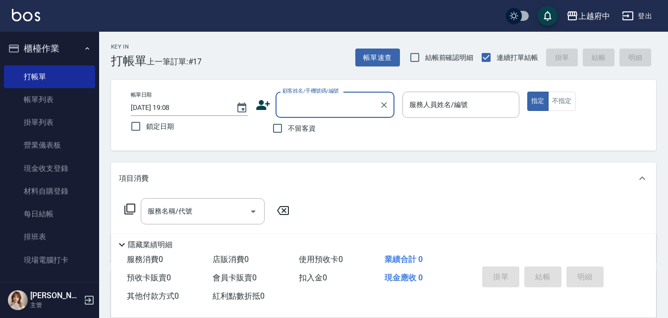
click at [76, 45] on button "櫃檯作業" at bounding box center [49, 49] width 91 height 26
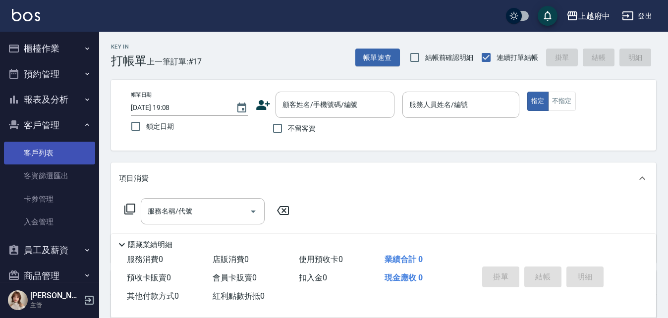
click at [49, 148] on link "客戶列表" at bounding box center [49, 153] width 91 height 23
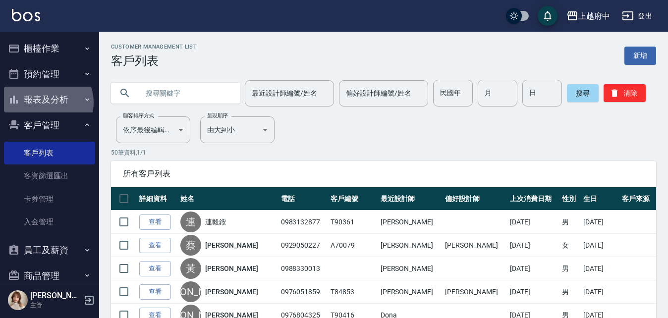
click at [46, 103] on button "報表及分析" at bounding box center [49, 100] width 91 height 26
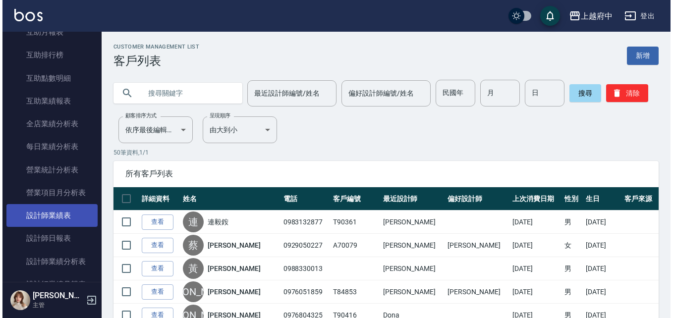
scroll to position [248, 0]
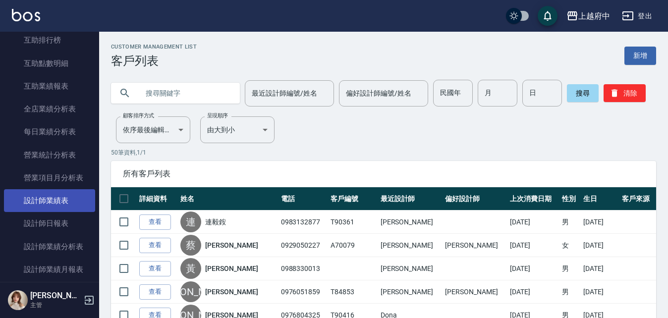
click at [75, 209] on link "設計師業績表" at bounding box center [49, 200] width 91 height 23
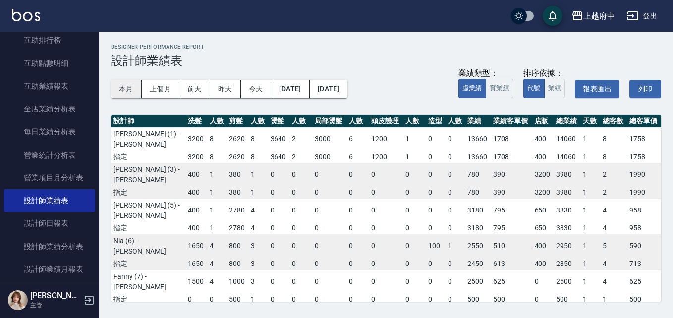
click at [128, 87] on button "本月" at bounding box center [126, 89] width 31 height 18
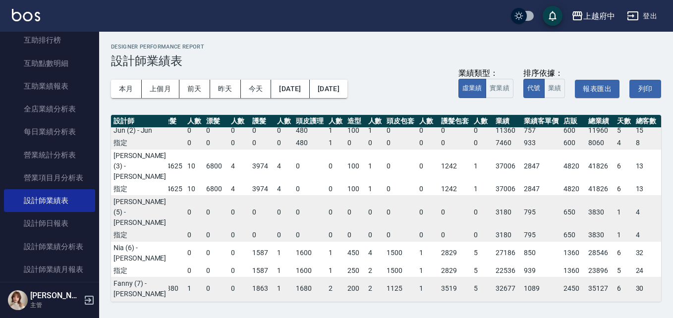
scroll to position [0, 190]
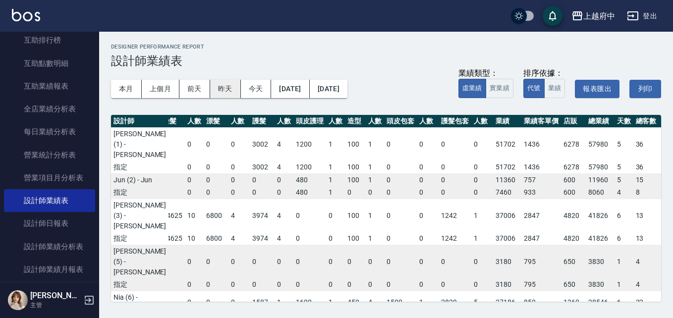
click at [232, 85] on button "昨天" at bounding box center [225, 89] width 31 height 18
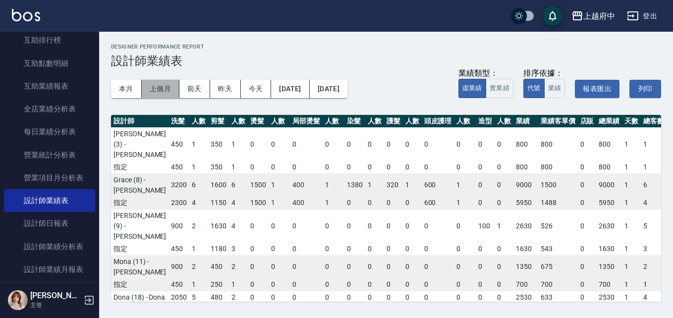
click at [158, 92] on button "上個月" at bounding box center [161, 89] width 38 height 18
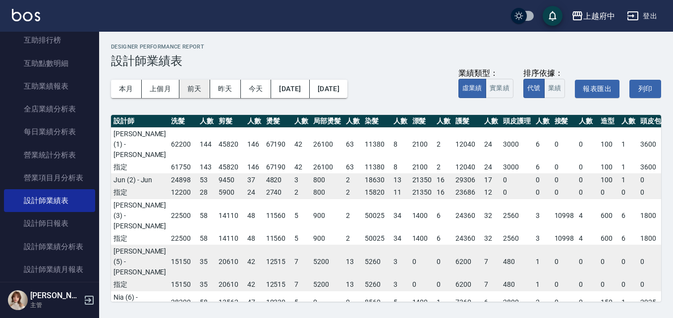
click at [195, 84] on button "前天" at bounding box center [194, 89] width 31 height 18
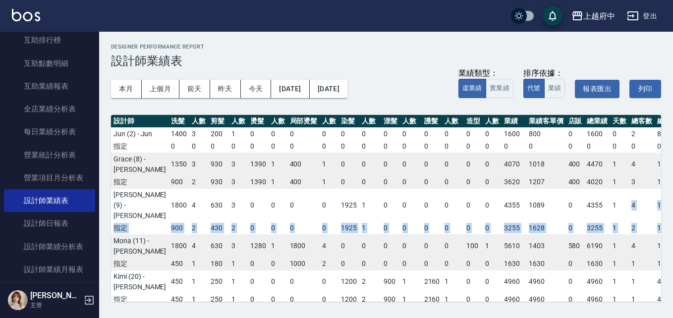
drag, startPoint x: 639, startPoint y: 245, endPoint x: 592, endPoint y: 239, distance: 47.5
click at [592, 239] on tbody "Jun (2) - [DATE] 3 200 1 0 0 0 0 0 0 0 0 0 0 0 0 1600 800 0 1600 0 2 800 指定 0 0…" at bounding box center [399, 216] width 576 height 178
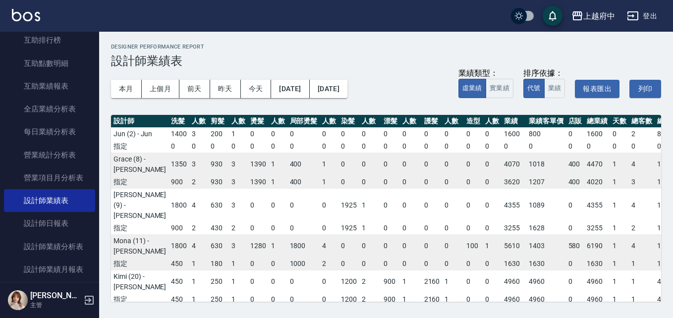
click at [575, 50] on div "Designer Performance Report 設計師業績表" at bounding box center [386, 56] width 550 height 24
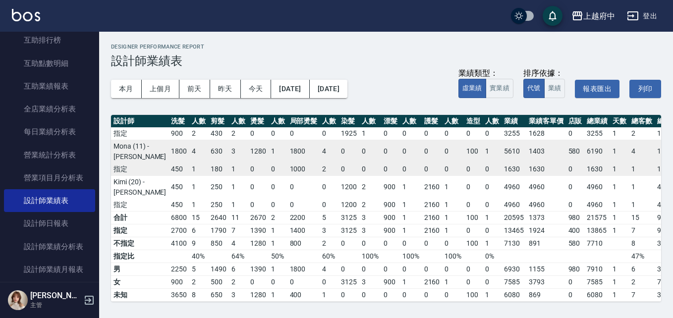
scroll to position [136, 0]
click at [645, 78] on div "本月 上個月 [DATE] [DATE] [DATE] [DATE] [DATE] 業績類型： 虛業績 實業績 排序依據： 代號 業績 報表匯出 列印" at bounding box center [386, 89] width 550 height 42
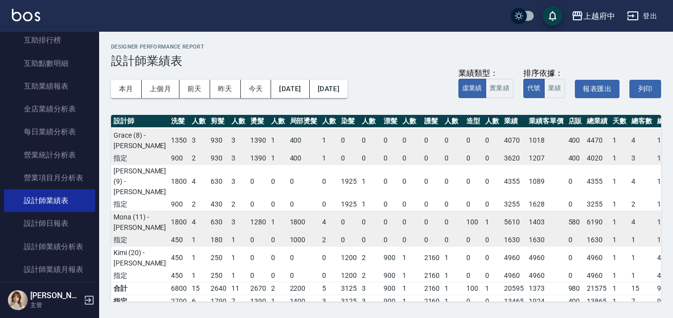
scroll to position [0, 0]
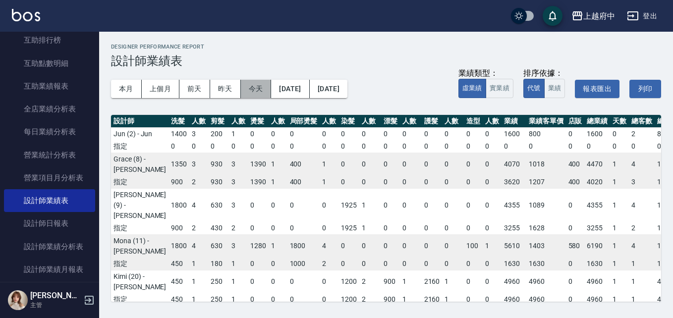
click at [257, 93] on button "今天" at bounding box center [256, 89] width 31 height 18
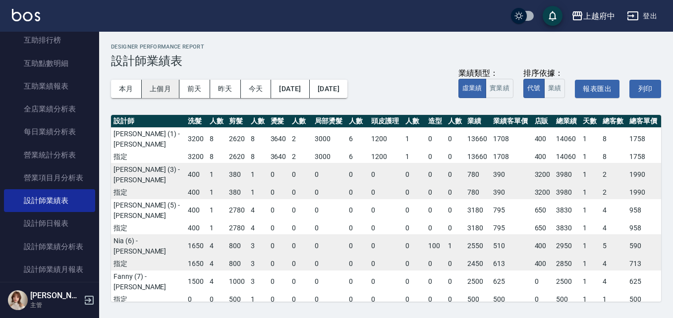
click at [168, 81] on button "上個月" at bounding box center [161, 89] width 38 height 18
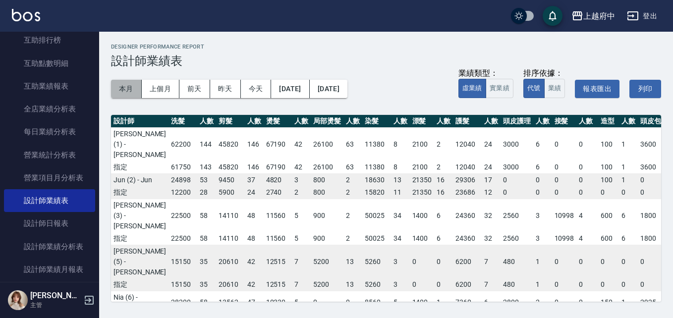
click at [118, 92] on button "本月" at bounding box center [126, 89] width 31 height 18
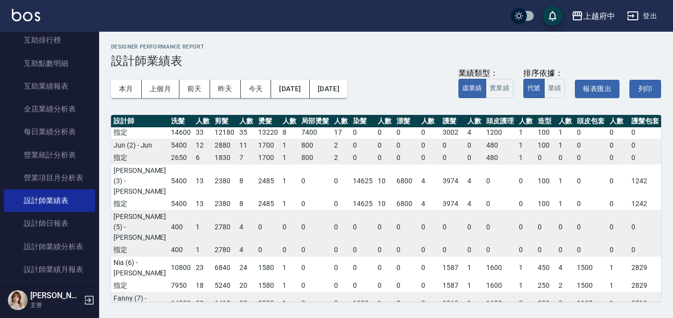
scroll to position [50, 0]
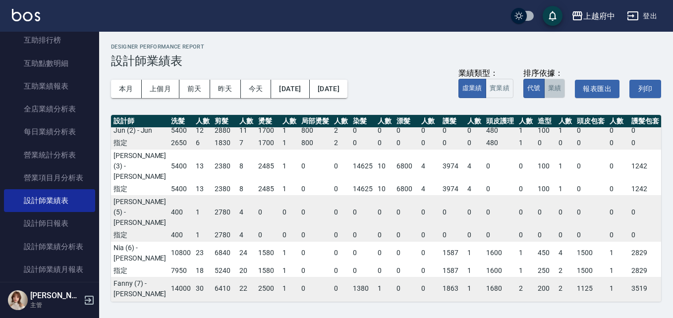
drag, startPoint x: 556, startPoint y: 86, endPoint x: 543, endPoint y: 135, distance: 50.7
click at [556, 87] on button "業績" at bounding box center [554, 88] width 21 height 19
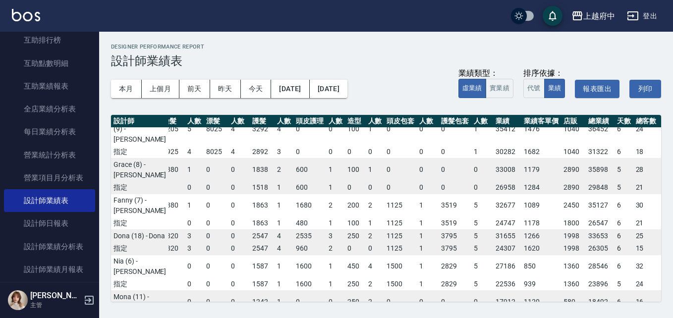
scroll to position [0, 190]
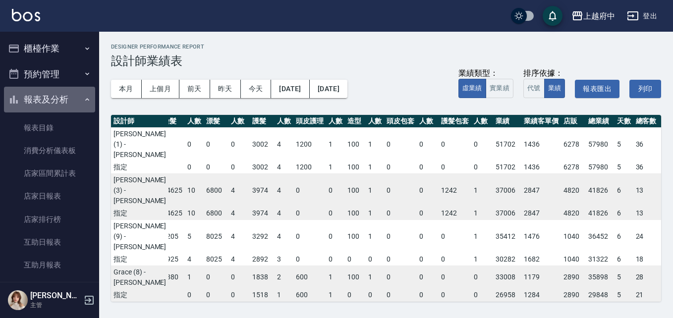
click at [75, 100] on button "報表及分析" at bounding box center [49, 100] width 91 height 26
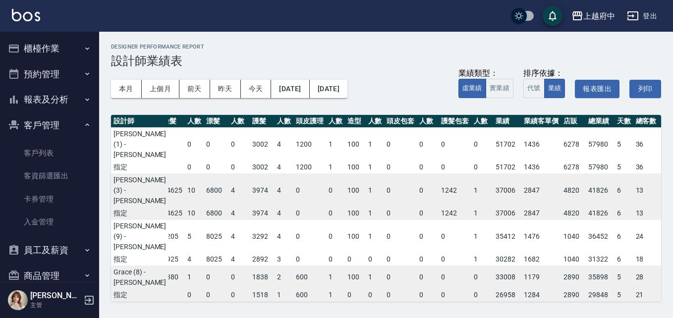
click at [83, 49] on icon "button" at bounding box center [87, 49] width 8 height 8
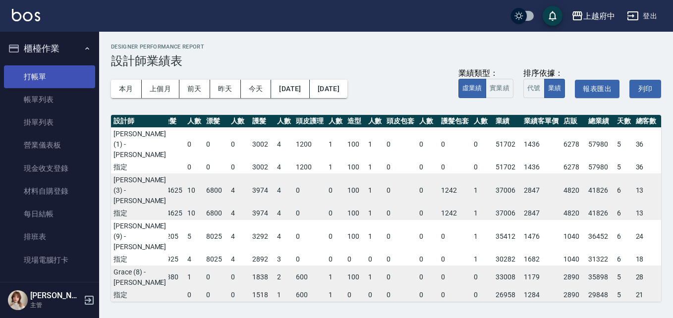
click at [62, 74] on link "打帳單" at bounding box center [49, 76] width 91 height 23
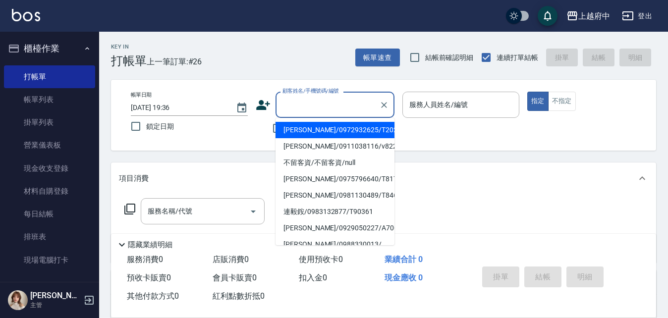
click at [335, 109] on input "顧客姓名/手機號碼/編號" at bounding box center [327, 104] width 95 height 17
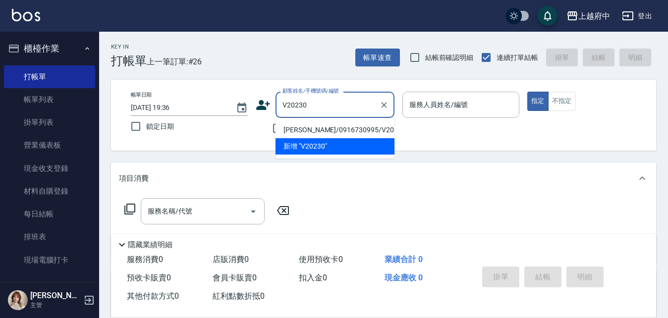
click at [357, 129] on li "[PERSON_NAME]/0916730995/V20230" at bounding box center [335, 130] width 119 height 16
type input "[PERSON_NAME]/0916730995/V20230"
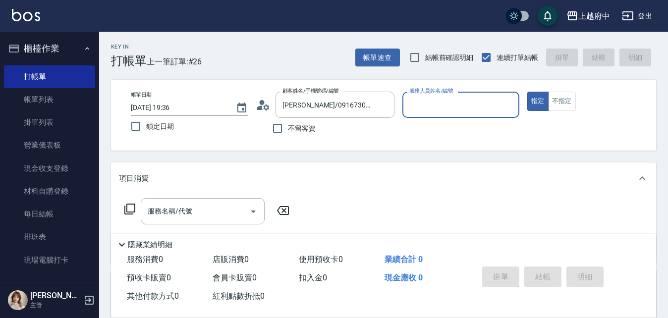
type input "[PERSON_NAME]-5"
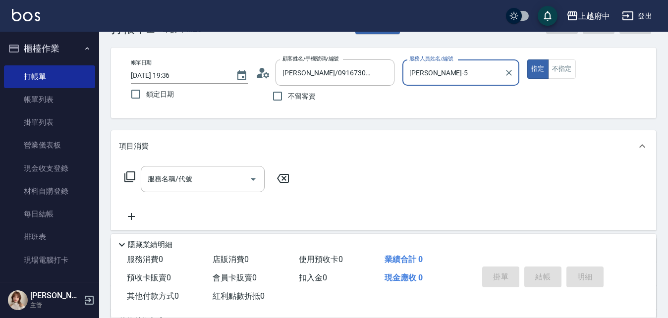
scroll to position [50, 0]
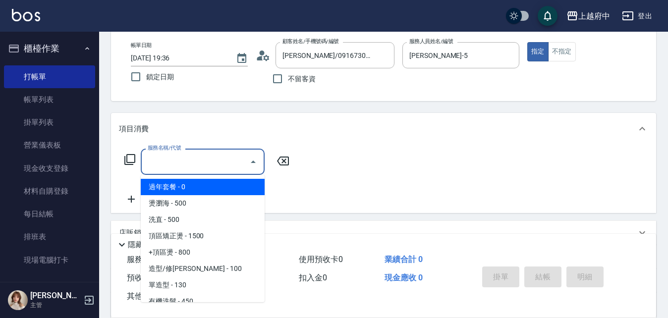
click at [185, 158] on input "服務名稱/代號" at bounding box center [195, 161] width 100 height 17
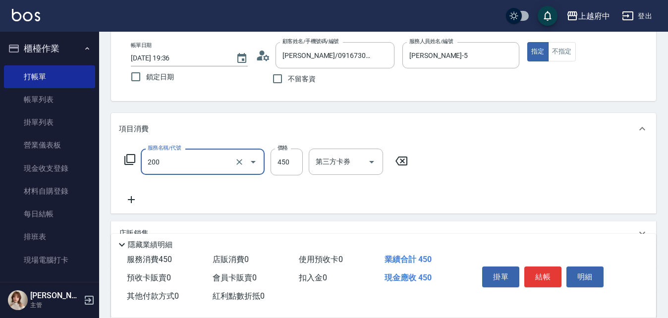
type input "有機洗髮(200)"
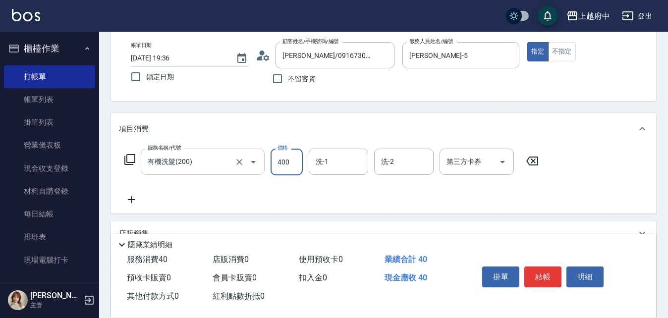
type input "400"
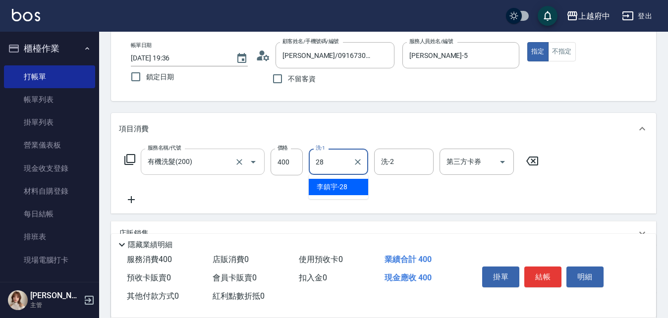
type input "[PERSON_NAME]-28"
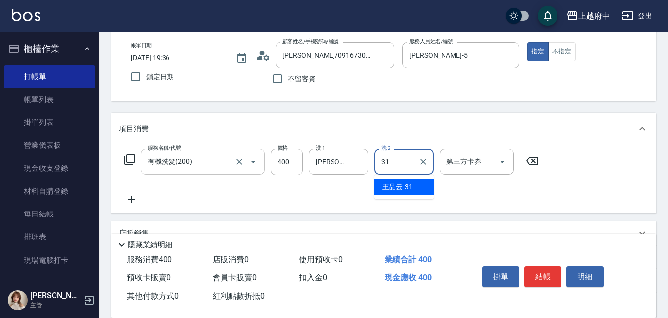
type input "[PERSON_NAME]-31"
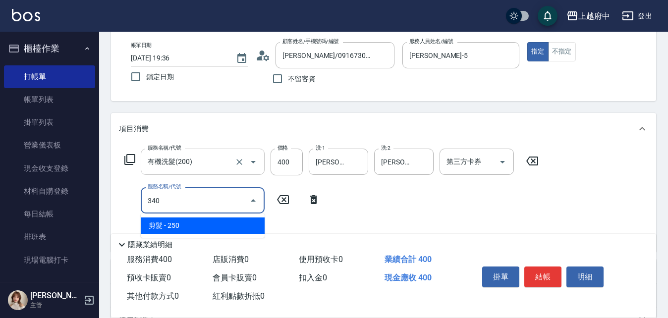
type input "剪髮(340)"
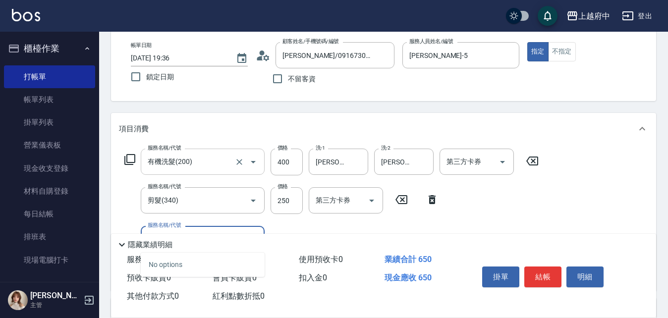
type input "11001"
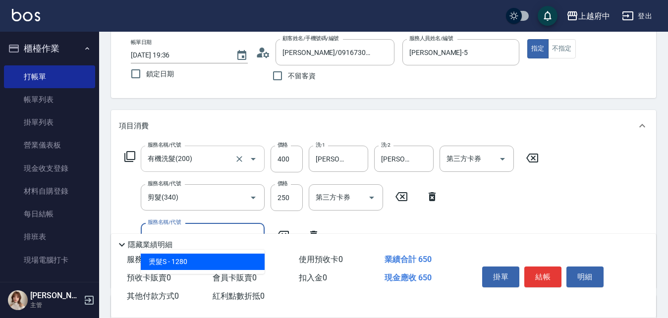
scroll to position [149, 0]
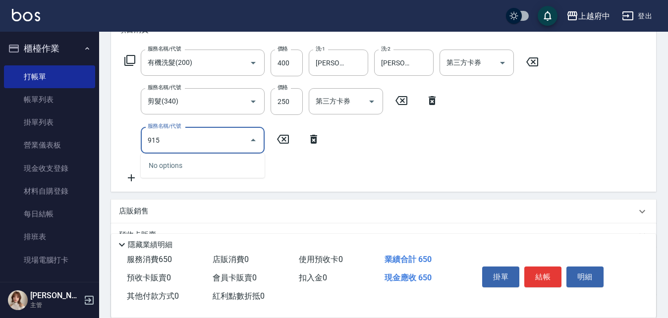
click at [172, 149] on div "915 服務名稱/代號" at bounding box center [203, 140] width 124 height 26
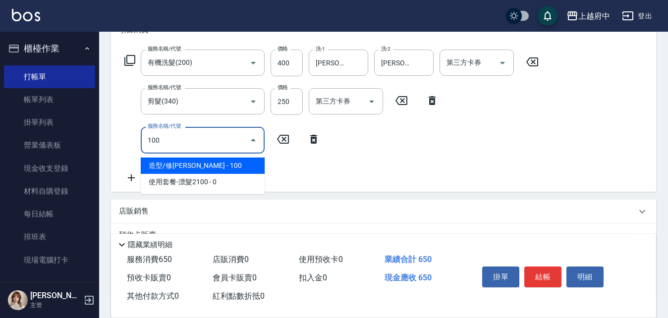
type input "1001"
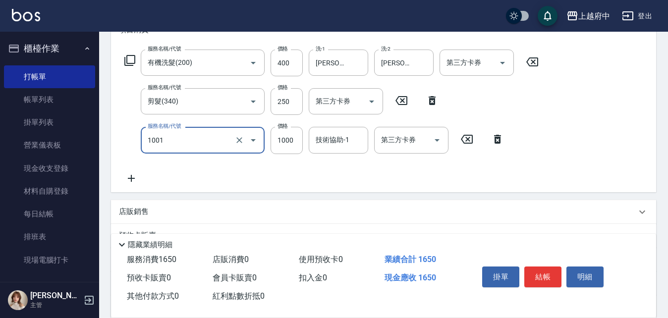
click at [205, 130] on div "1001 服務名稱/代號" at bounding box center [203, 140] width 124 height 26
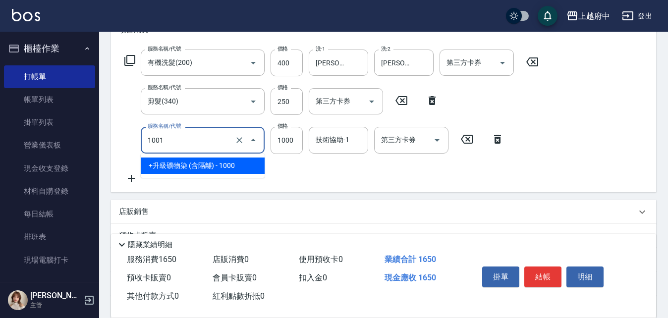
click at [205, 130] on div "1001 服務名稱/代號" at bounding box center [203, 140] width 124 height 26
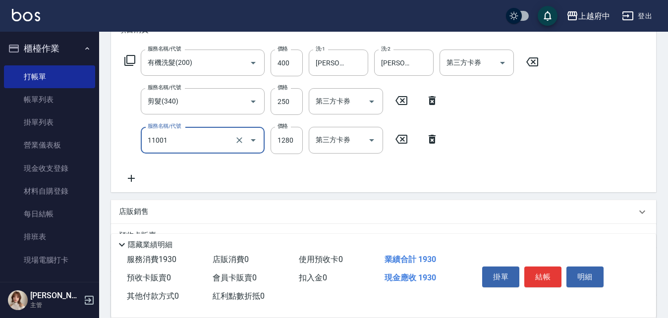
type input "燙髮S(11001)"
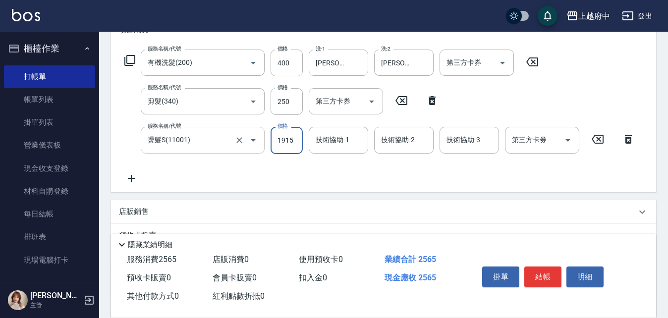
type input "1915"
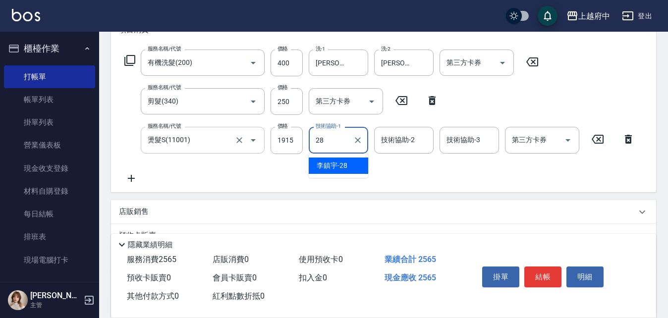
type input "[PERSON_NAME]-28"
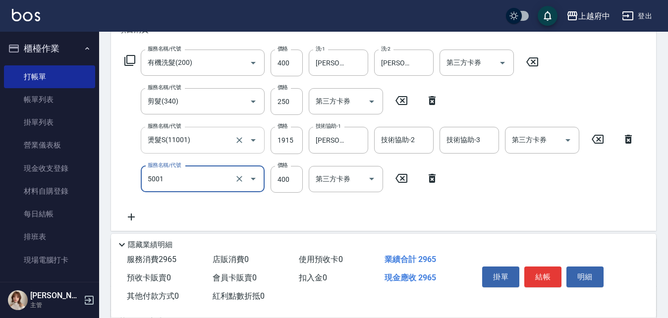
type input "側邊壓貼(5001)"
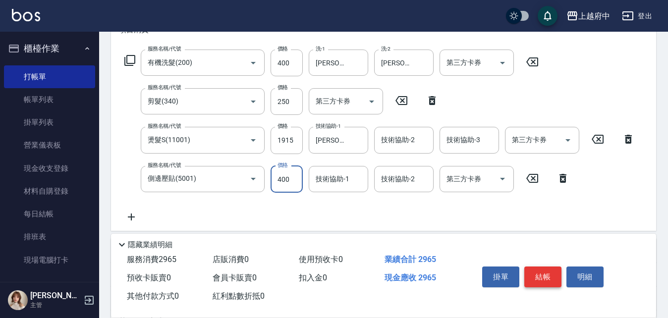
click at [544, 273] on button "結帳" at bounding box center [542, 277] width 37 height 21
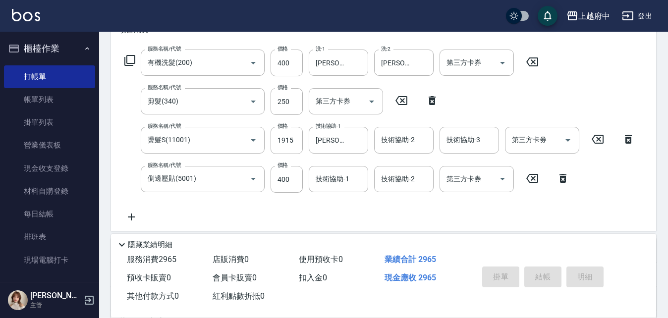
type input "[DATE] 19:37"
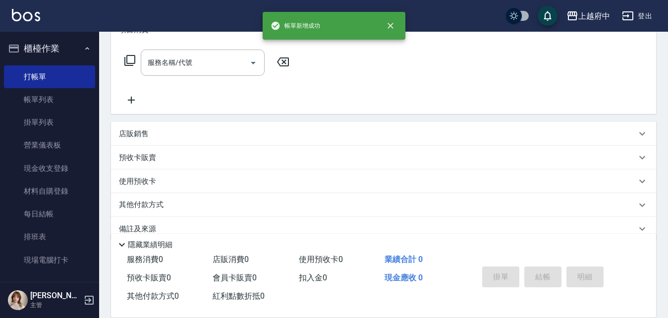
scroll to position [0, 0]
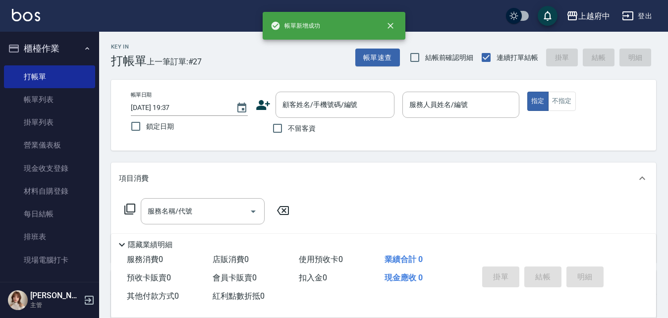
click at [306, 130] on span "不留客資" at bounding box center [302, 128] width 28 height 10
click at [288, 130] on input "不留客資" at bounding box center [277, 128] width 21 height 21
checkbox input "true"
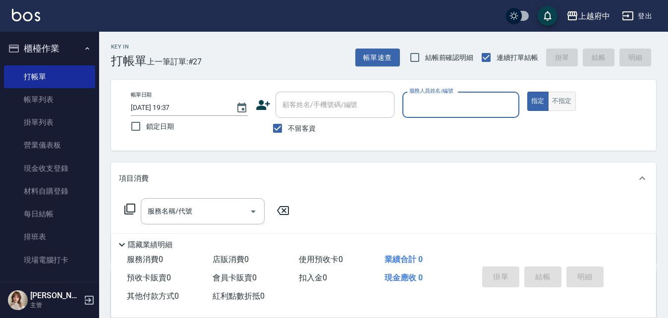
click at [575, 110] on div "指定 不指定" at bounding box center [585, 101] width 117 height 19
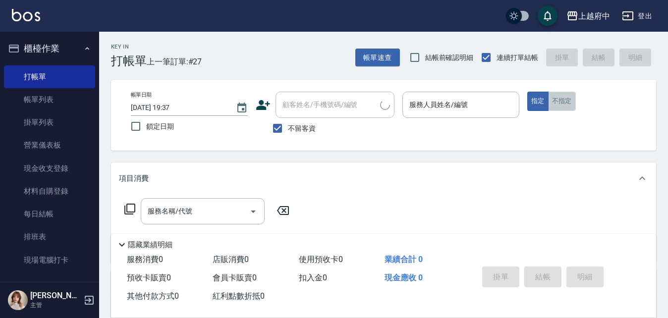
click at [571, 101] on button "不指定" at bounding box center [562, 101] width 28 height 19
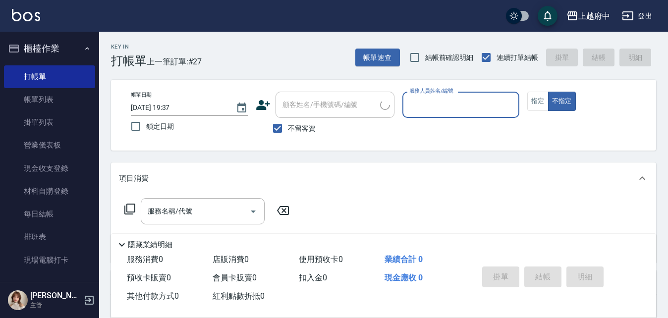
click at [456, 102] on input "服務人員姓名/編號" at bounding box center [461, 104] width 108 height 17
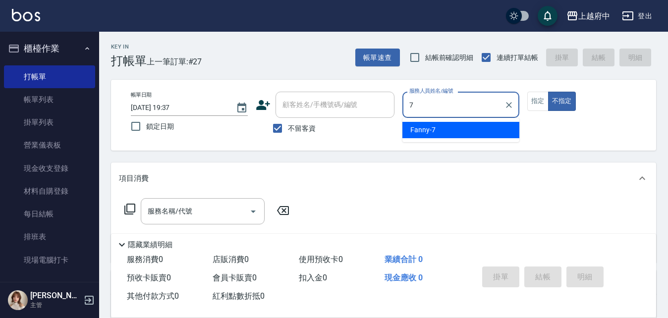
click at [452, 132] on div "Fanny -7" at bounding box center [460, 130] width 117 height 16
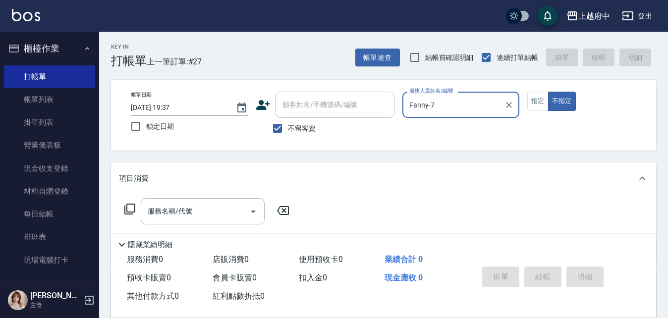
type input "Fanny-7"
click at [219, 197] on div "服務名稱/代號 服務名稱/代號" at bounding box center [383, 228] width 545 height 68
drag, startPoint x: 217, startPoint y: 216, endPoint x: 216, endPoint y: 224, distance: 8.0
click at [217, 217] on input "服務名稱/代號" at bounding box center [195, 211] width 100 height 17
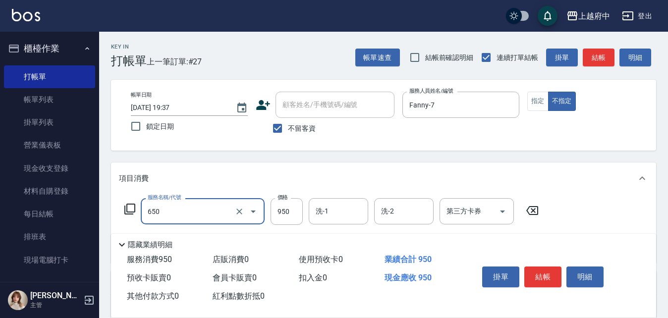
type input "SPA精油洗髮(650)"
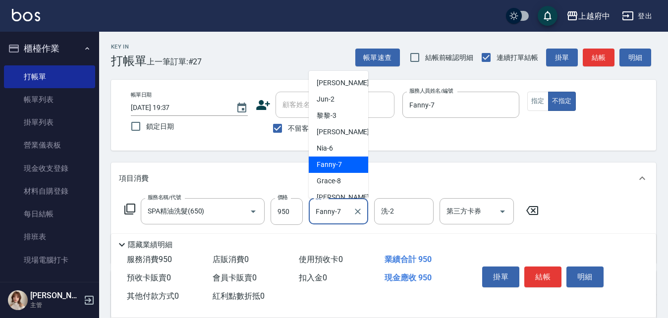
click at [330, 209] on input "Fanny-7" at bounding box center [331, 211] width 36 height 17
click at [325, 213] on input "Fanny-7" at bounding box center [331, 211] width 36 height 17
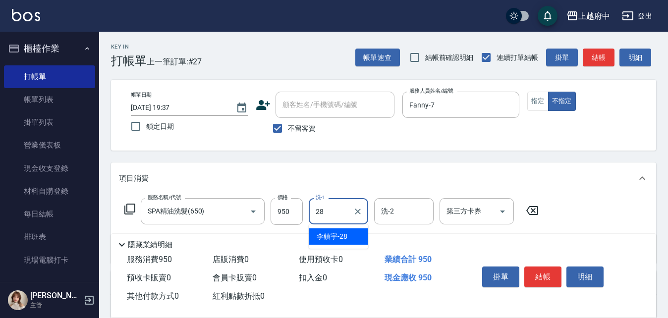
type input "[PERSON_NAME]-28"
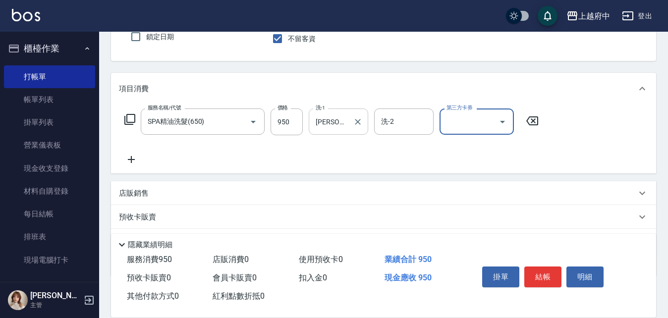
scroll to position [99, 0]
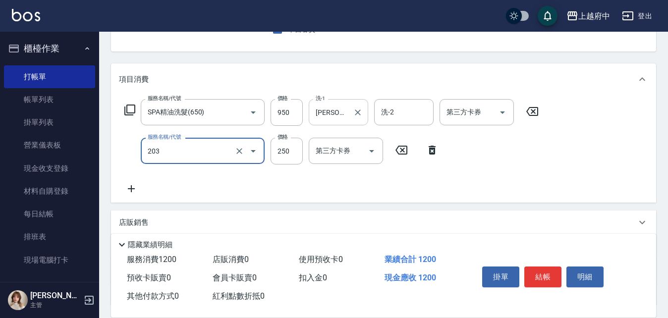
type input "升級滋養護髮(203)"
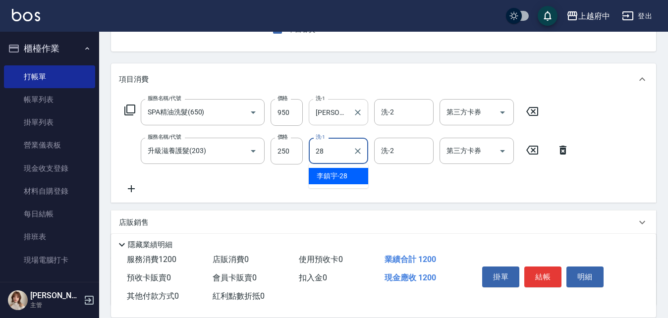
type input "[PERSON_NAME]-28"
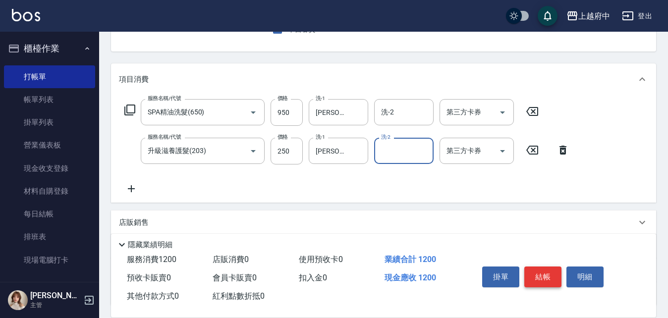
click at [526, 268] on button "結帳" at bounding box center [542, 277] width 37 height 21
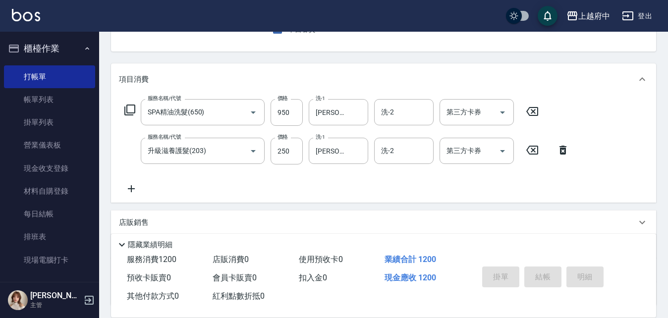
type input "[DATE] 19:38"
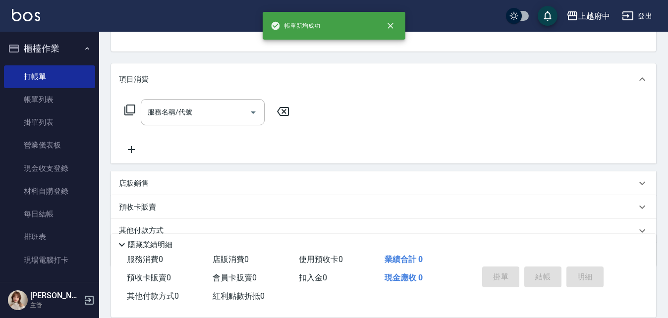
scroll to position [96, 0]
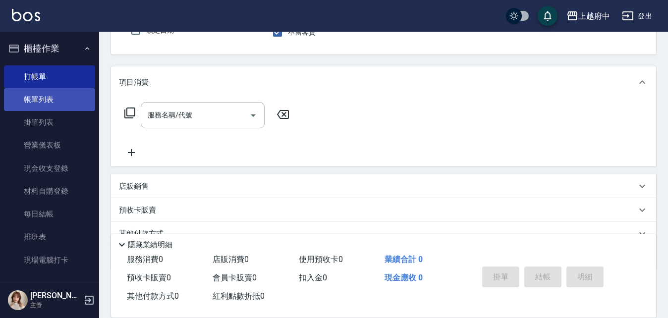
drag, startPoint x: 31, startPoint y: 96, endPoint x: 19, endPoint y: 96, distance: 11.9
click at [31, 96] on link "帳單列表" at bounding box center [49, 99] width 91 height 23
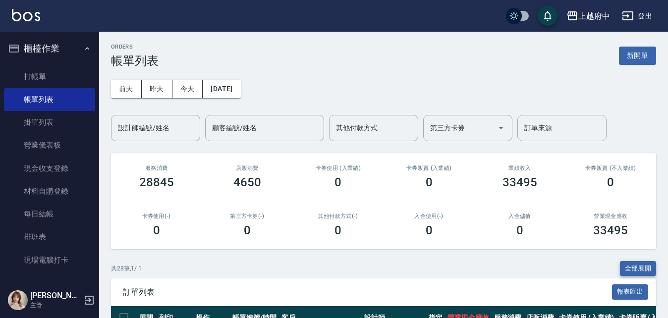
click at [645, 263] on button "全部展開" at bounding box center [638, 268] width 37 height 15
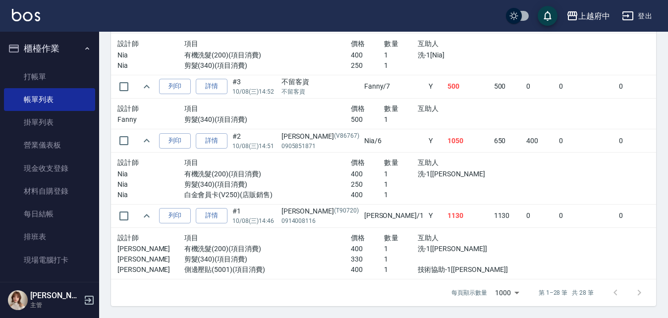
scroll to position [1951, 0]
click at [61, 51] on button "櫃檯作業" at bounding box center [49, 49] width 91 height 26
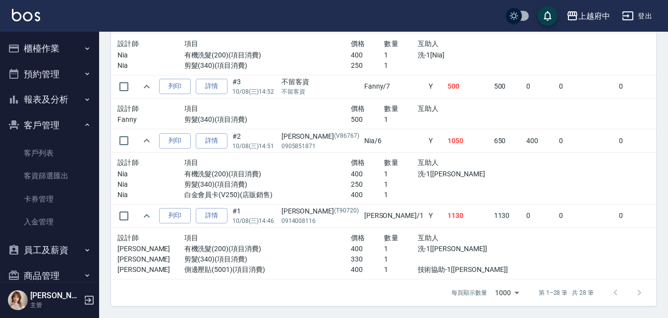
click at [58, 124] on button "客戶管理" at bounding box center [49, 125] width 91 height 26
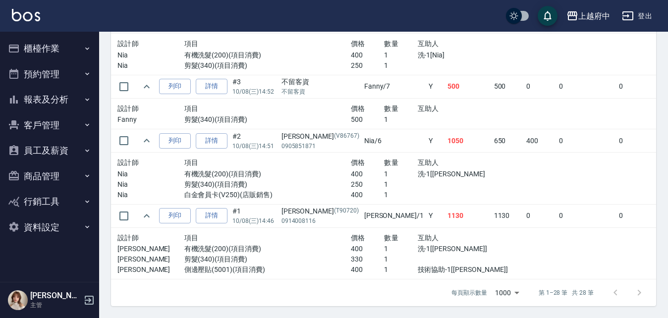
click at [68, 93] on button "報表及分析" at bounding box center [49, 100] width 91 height 26
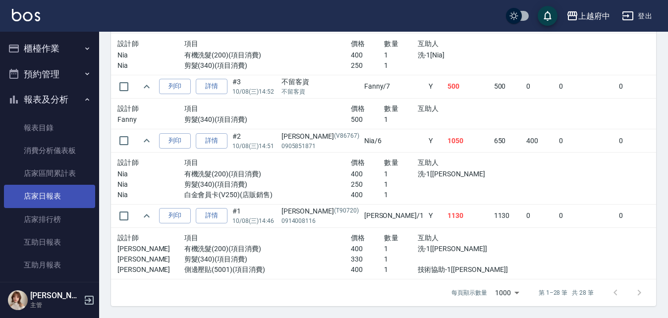
click at [40, 193] on link "店家日報表" at bounding box center [49, 196] width 91 height 23
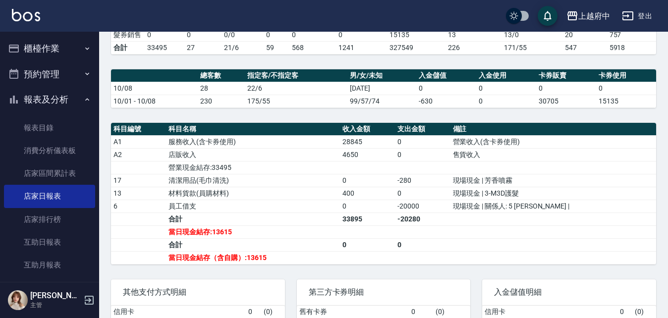
scroll to position [347, 0]
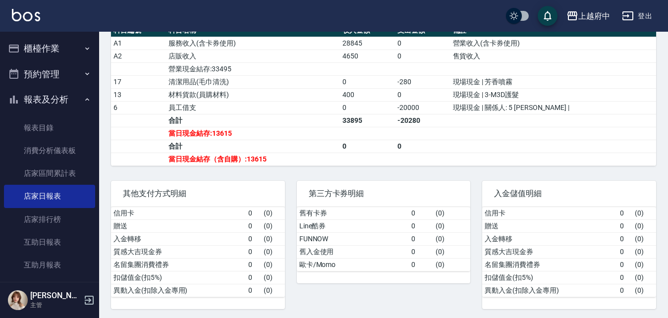
click at [42, 96] on button "報表及分析" at bounding box center [49, 100] width 91 height 26
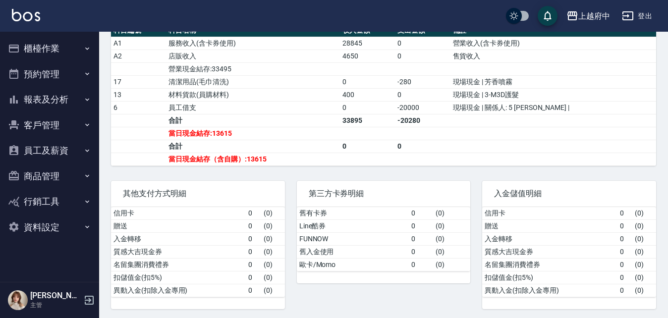
click at [66, 51] on button "櫃檯作業" at bounding box center [49, 49] width 91 height 26
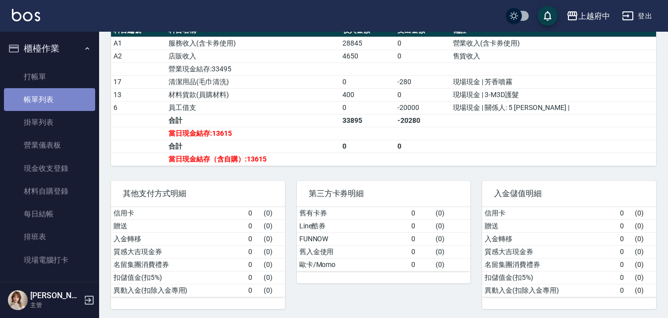
click at [53, 99] on link "帳單列表" at bounding box center [49, 99] width 91 height 23
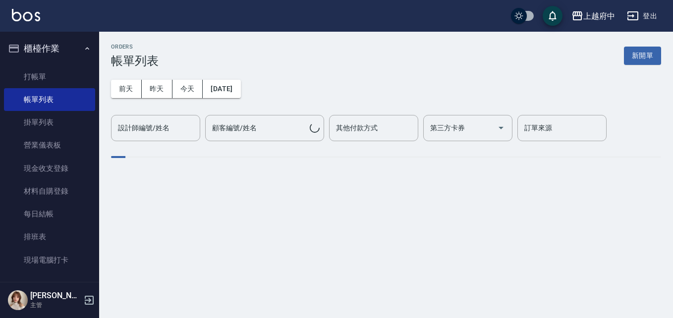
click at [61, 51] on button "櫃檯作業" at bounding box center [49, 49] width 91 height 26
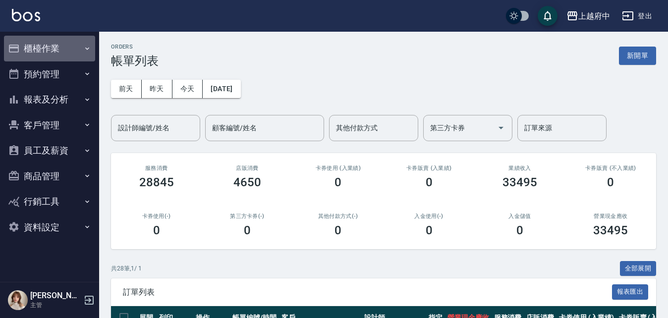
click at [62, 51] on button "櫃檯作業" at bounding box center [49, 49] width 91 height 26
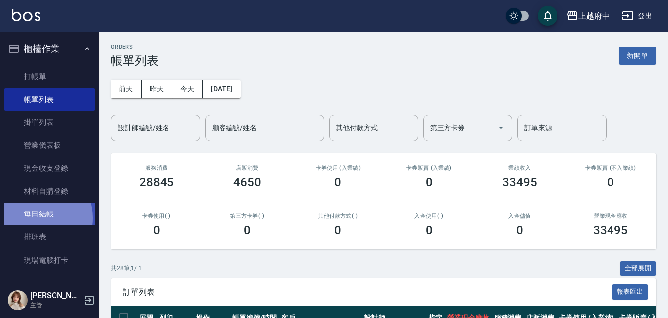
click at [32, 218] on link "每日結帳" at bounding box center [49, 214] width 91 height 23
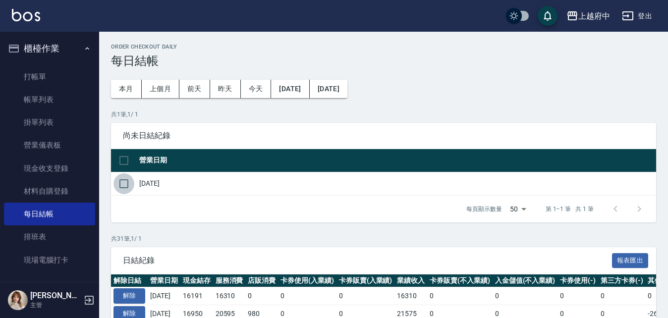
click at [125, 182] on input "checkbox" at bounding box center [123, 183] width 21 height 21
checkbox input "true"
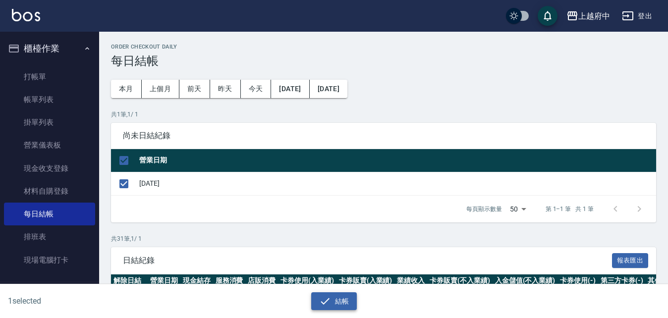
click at [329, 306] on icon "button" at bounding box center [325, 301] width 12 height 12
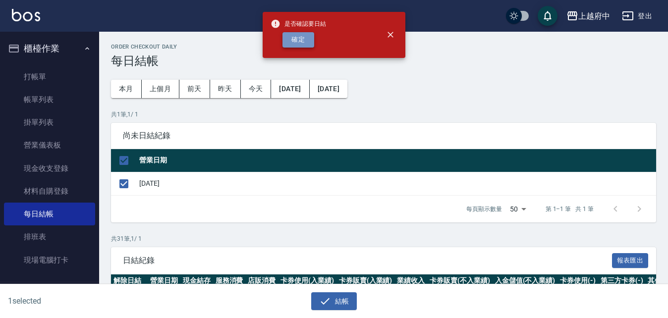
click at [300, 41] on button "確定" at bounding box center [298, 39] width 32 height 15
checkbox input "false"
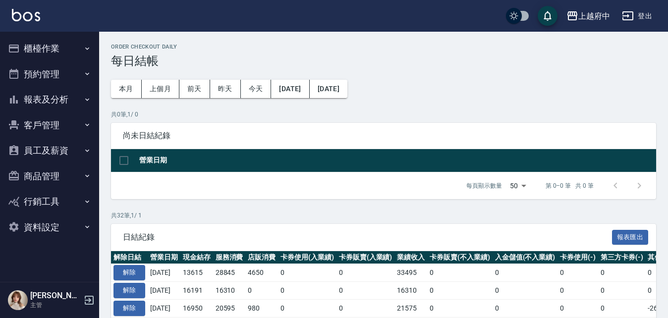
click at [48, 154] on button "員工及薪資" at bounding box center [49, 151] width 91 height 26
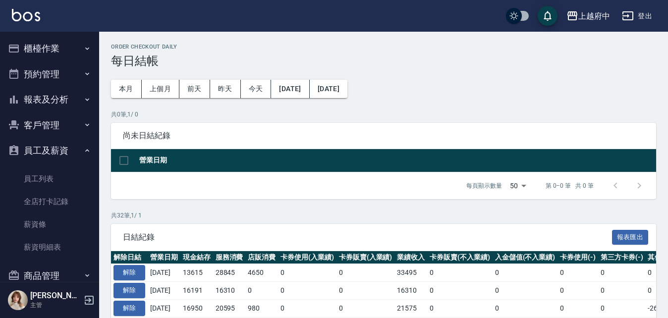
click at [56, 152] on button "員工及薪資" at bounding box center [49, 151] width 91 height 26
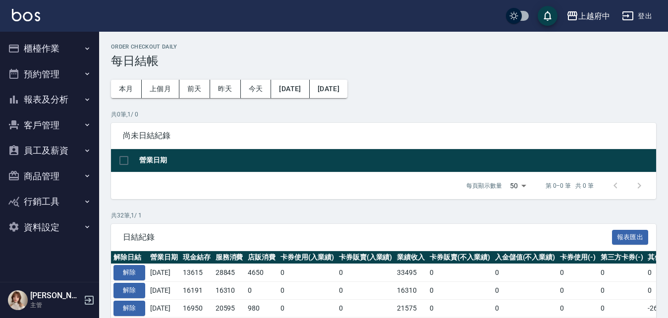
click at [59, 99] on button "報表及分析" at bounding box center [49, 100] width 91 height 26
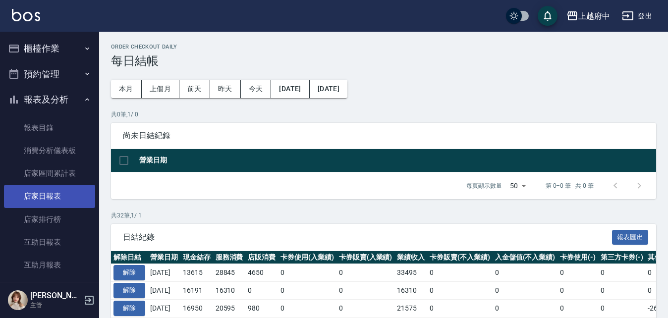
click at [50, 199] on link "店家日報表" at bounding box center [49, 196] width 91 height 23
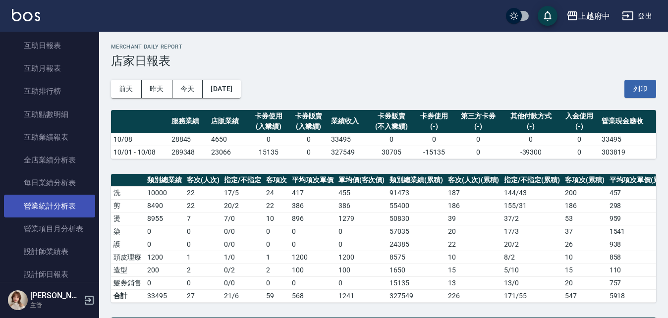
scroll to position [198, 0]
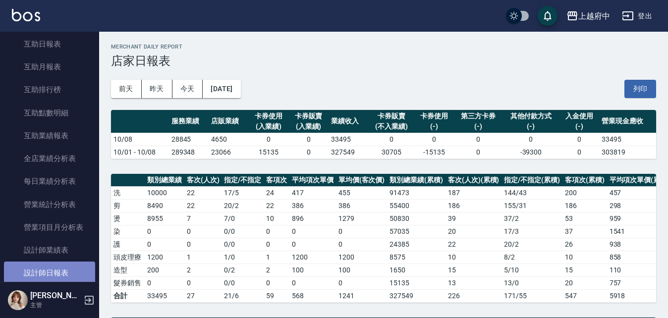
click at [55, 277] on link "設計師日報表" at bounding box center [49, 273] width 91 height 23
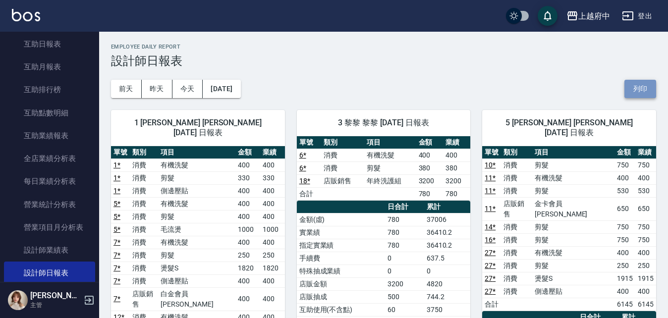
click at [636, 89] on button "列印" at bounding box center [640, 89] width 32 height 18
drag, startPoint x: 650, startPoint y: 87, endPoint x: 71, endPoint y: 270, distance: 607.6
click at [651, 87] on button "列印" at bounding box center [640, 89] width 32 height 18
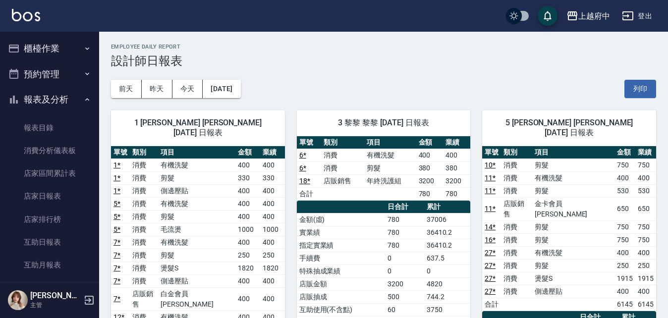
drag, startPoint x: 71, startPoint y: 102, endPoint x: 71, endPoint y: 41, distance: 60.5
click at [70, 100] on button "報表及分析" at bounding box center [49, 100] width 91 height 26
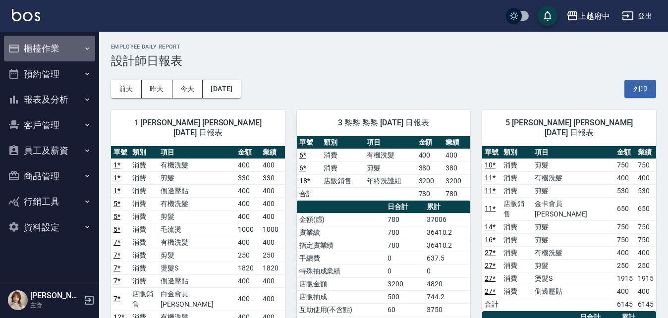
drag, startPoint x: 81, startPoint y: 42, endPoint x: 74, endPoint y: 64, distance: 23.2
click at [80, 42] on button "櫃檯作業" at bounding box center [49, 49] width 91 height 26
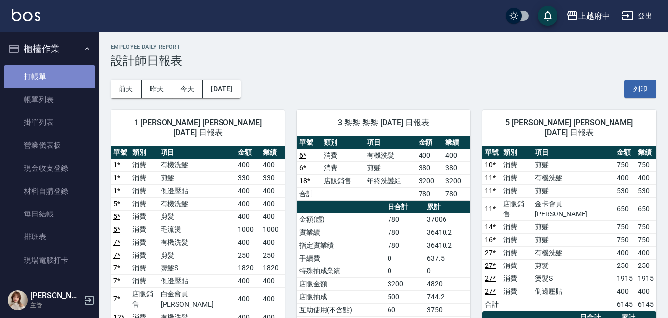
click at [73, 71] on link "打帳單" at bounding box center [49, 76] width 91 height 23
